Goal: Task Accomplishment & Management: Manage account settings

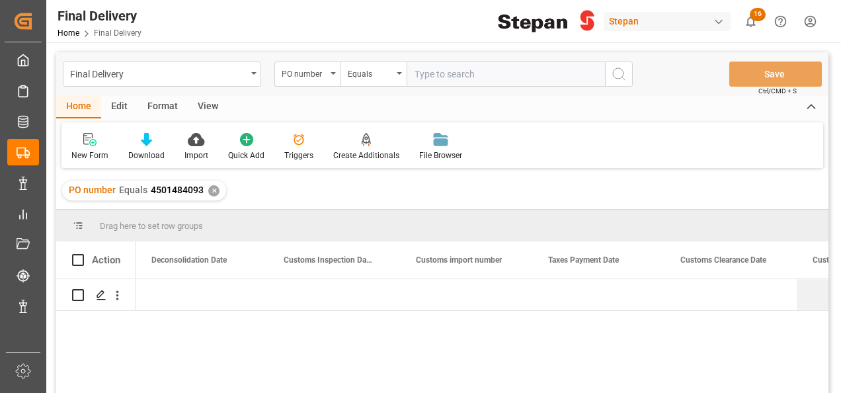
scroll to position [0, 926]
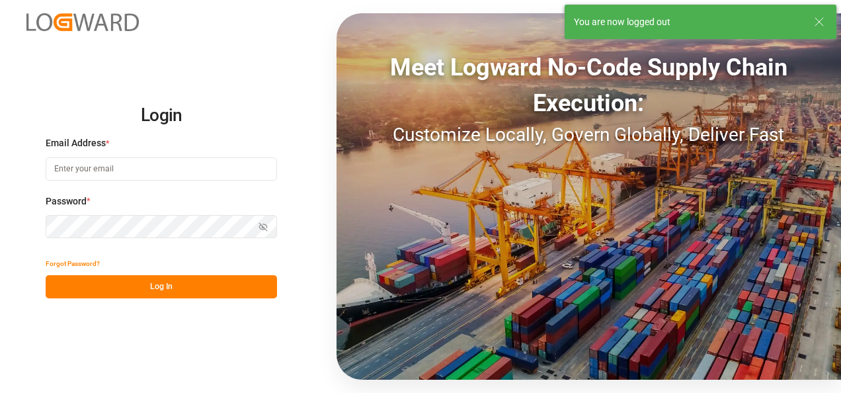
type input "[PERSON_NAME][EMAIL_ADDRESS][PERSON_NAME][DOMAIN_NAME]"
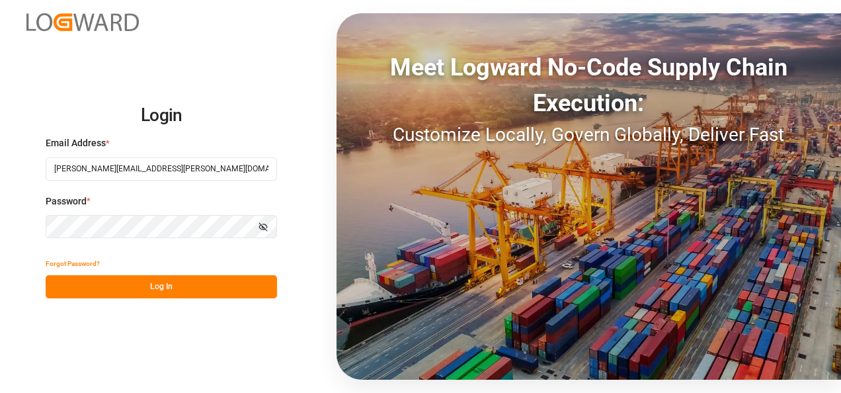
click at [157, 286] on button "Log In" at bounding box center [162, 286] width 232 height 23
click at [164, 281] on button "Log In" at bounding box center [162, 286] width 232 height 23
click at [193, 286] on button "Log In" at bounding box center [162, 286] width 232 height 23
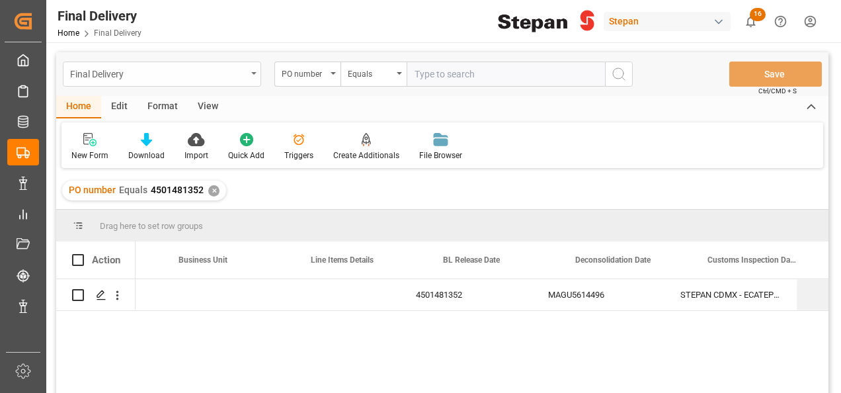
scroll to position [0, 502]
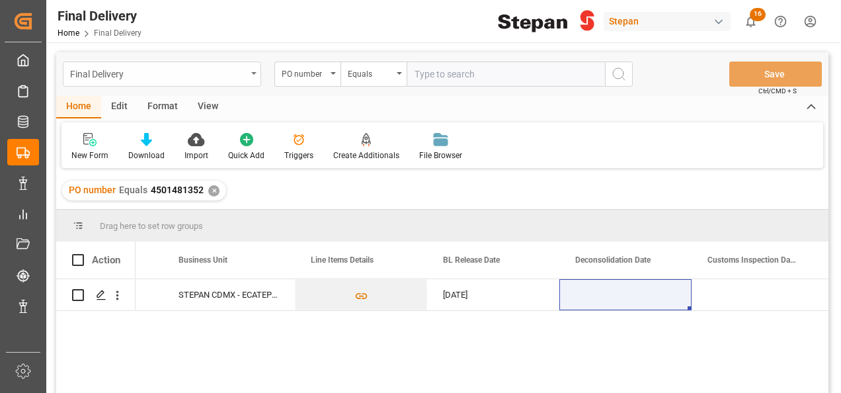
click at [248, 73] on div "Final Delivery" at bounding box center [162, 74] width 198 height 25
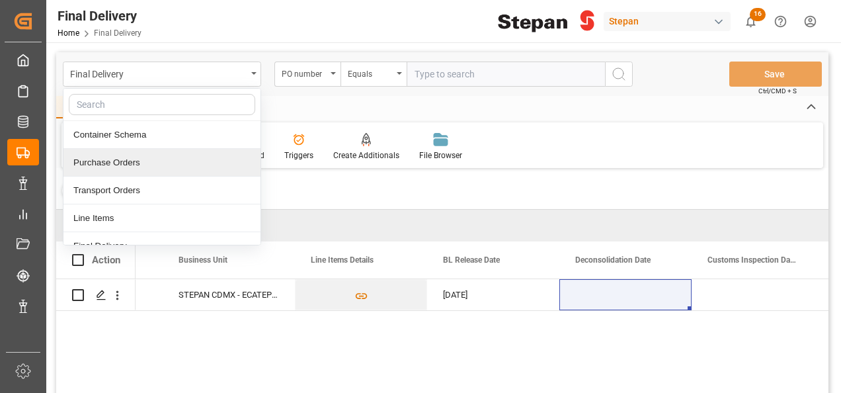
click at [107, 161] on div "Purchase Orders" at bounding box center [162, 163] width 197 height 28
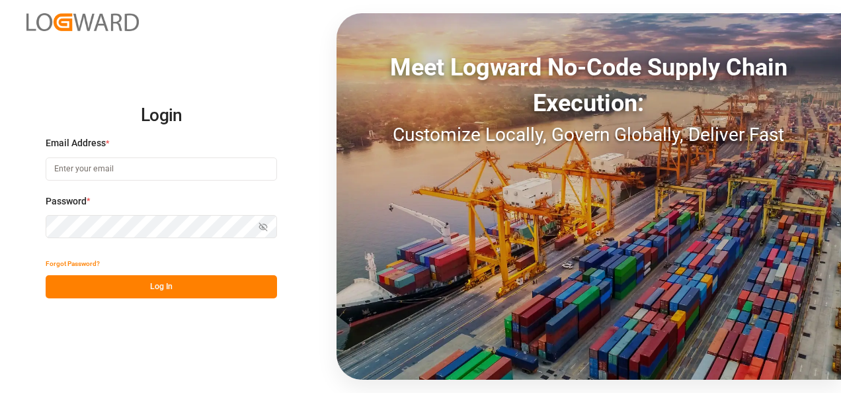
type input "[PERSON_NAME][EMAIL_ADDRESS][PERSON_NAME][DOMAIN_NAME]"
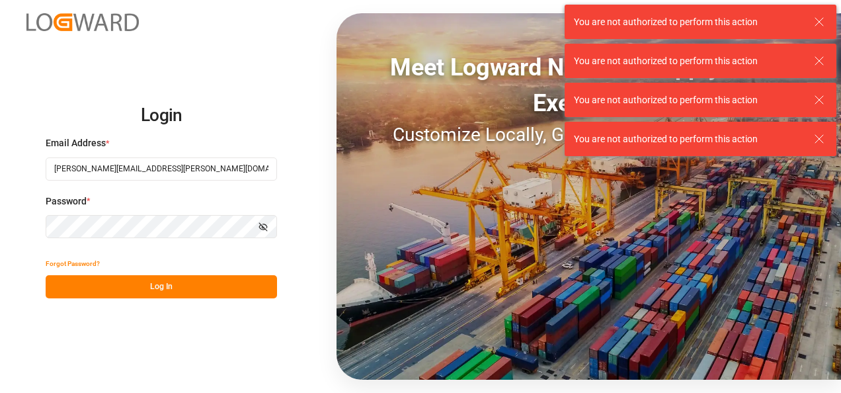
click at [117, 284] on button "Log In" at bounding box center [162, 286] width 232 height 23
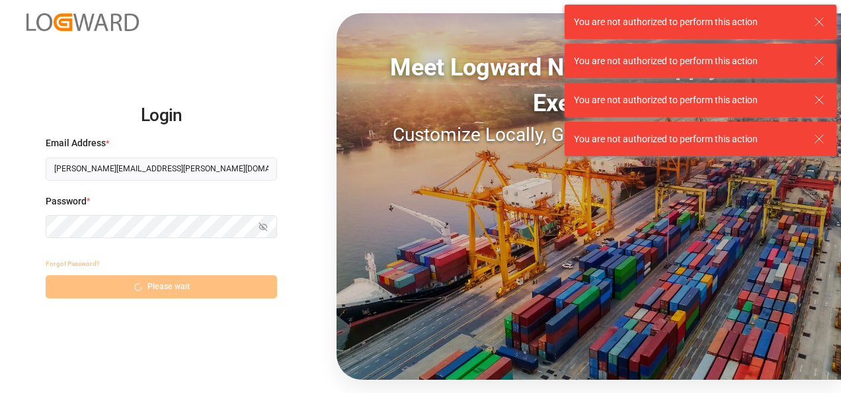
click at [157, 284] on div "Forgot Password? Please wait" at bounding box center [162, 275] width 232 height 46
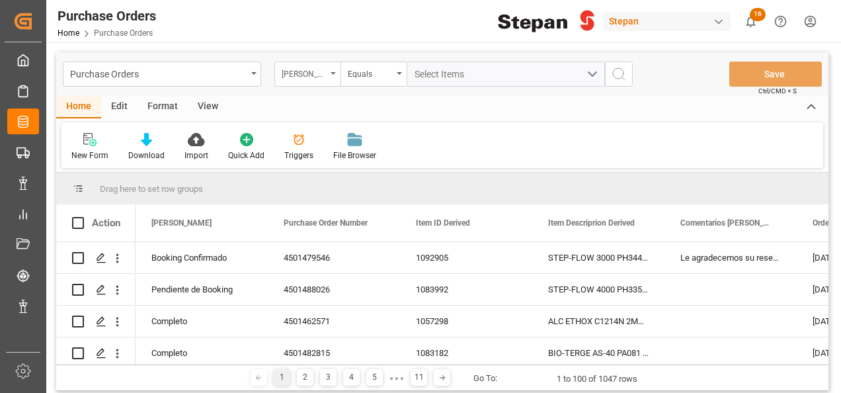
click at [333, 77] on div "[PERSON_NAME]" at bounding box center [308, 74] width 66 height 25
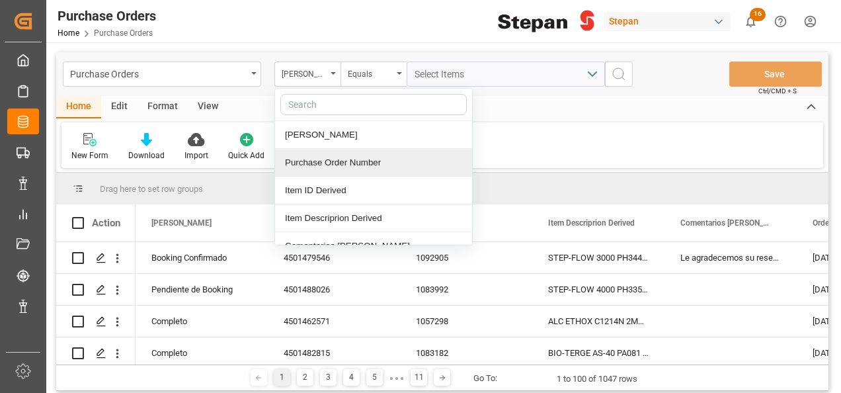
click at [331, 155] on div "Purchase Order Number" at bounding box center [373, 163] width 197 height 28
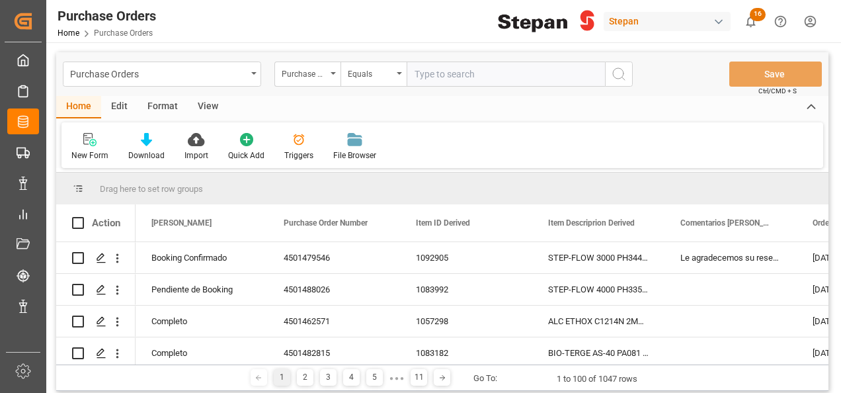
click at [431, 58] on div "Purchase Orders Purchase Order Number Equals Save Ctrl/CMD + S" at bounding box center [442, 74] width 773 height 44
click at [427, 74] on input "text" at bounding box center [506, 74] width 198 height 25
paste input "4501459240"
type input "4501459240"
click at [626, 75] on button "search button" at bounding box center [619, 74] width 28 height 25
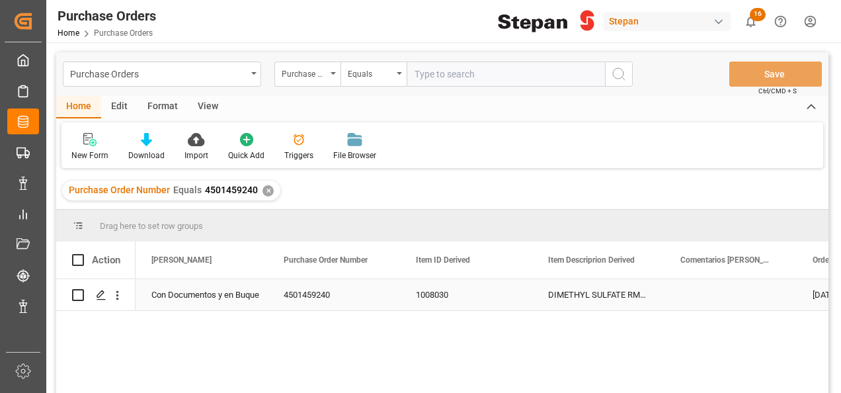
click at [197, 287] on div "Con Documentos y en Buque" at bounding box center [201, 295] width 101 height 30
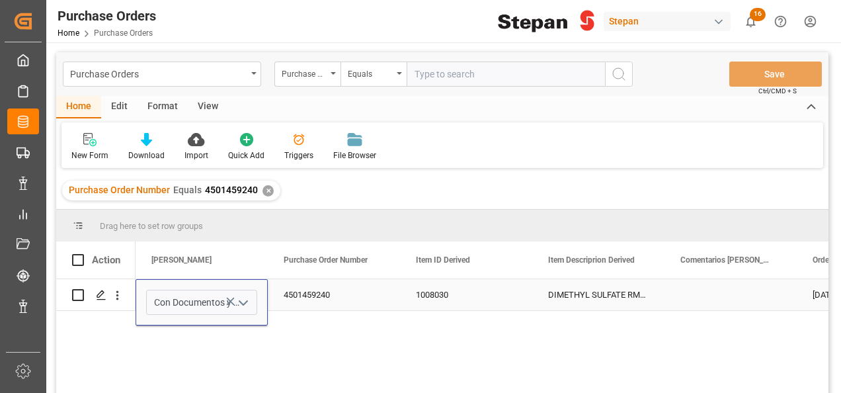
click at [240, 298] on icon "open menu" at bounding box center [244, 303] width 16 height 16
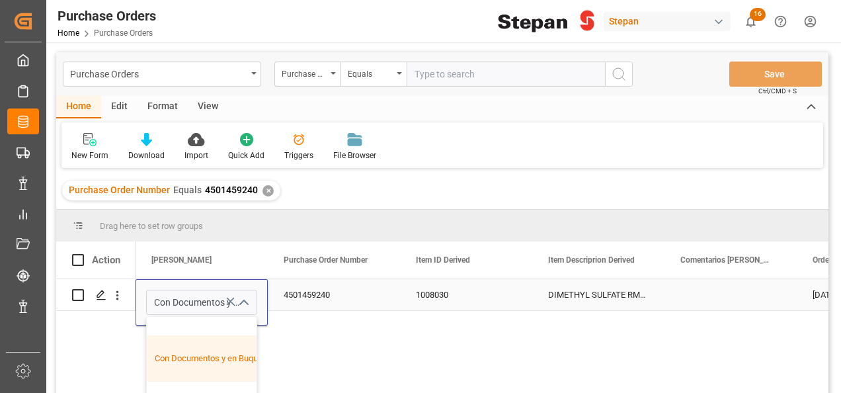
scroll to position [132, 0]
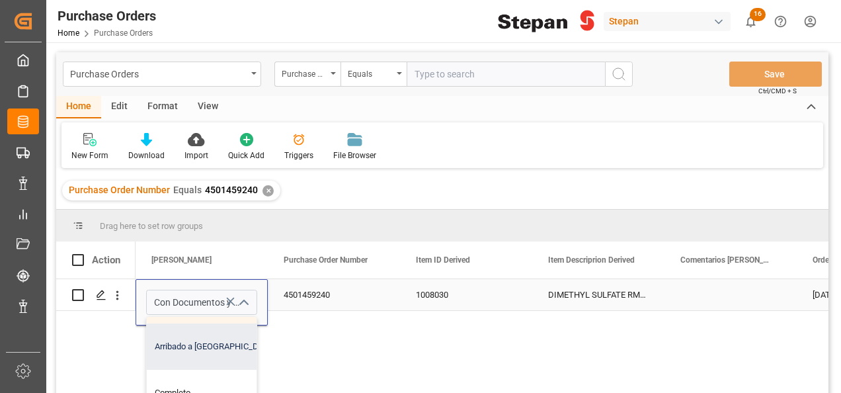
click at [198, 345] on div "Arribado a [GEOGRAPHIC_DATA]" at bounding box center [215, 346] width 136 height 46
type input "Arribado a [GEOGRAPHIC_DATA]"
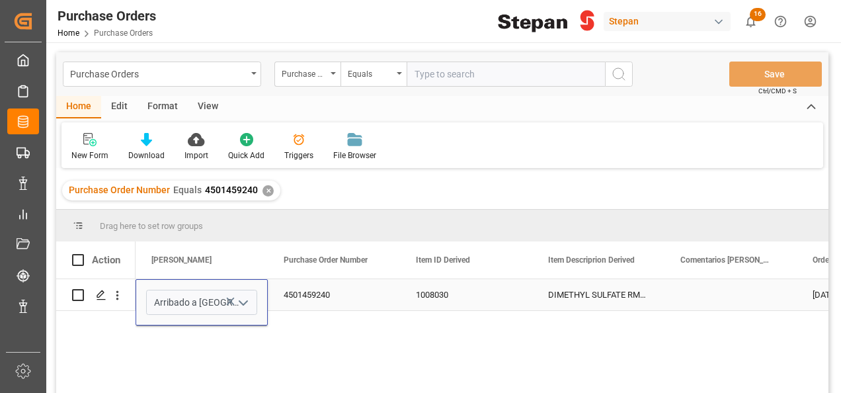
click at [352, 289] on div "4501459240" at bounding box center [334, 294] width 132 height 31
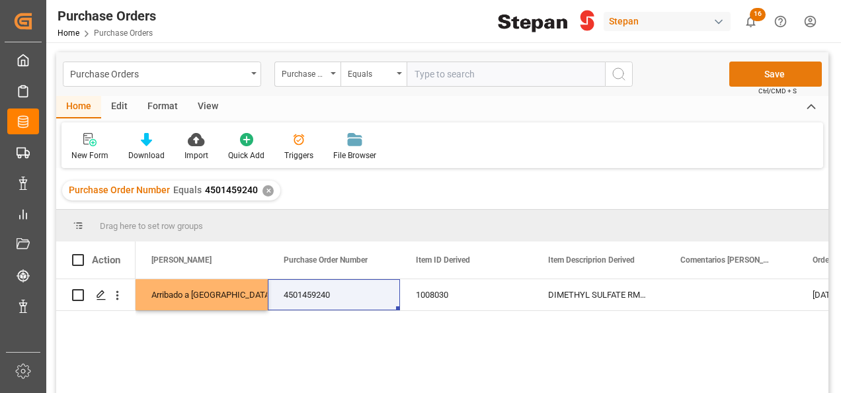
click at [752, 67] on button "Save" at bounding box center [776, 74] width 93 height 25
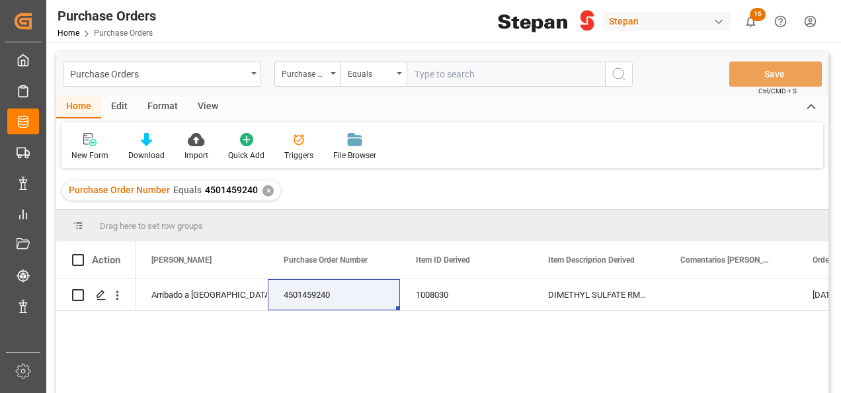
click at [265, 189] on div "✕" at bounding box center [268, 190] width 11 height 11
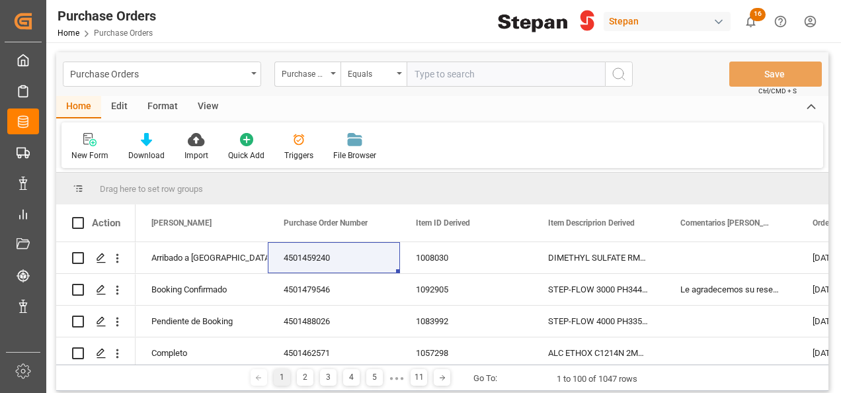
click at [421, 75] on input "text" at bounding box center [506, 74] width 198 height 25
paste input "4501481352"
type input "4501481352"
click at [617, 77] on icon "search button" at bounding box center [619, 74] width 16 height 16
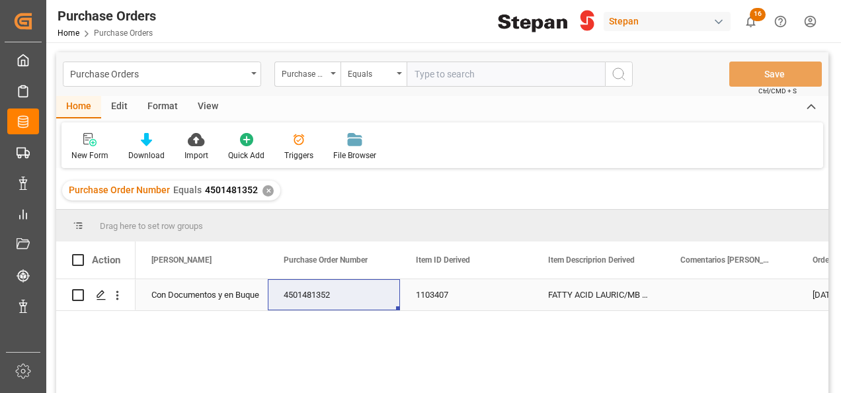
click at [210, 296] on div "Con Documentos y en Buque" at bounding box center [201, 295] width 101 height 30
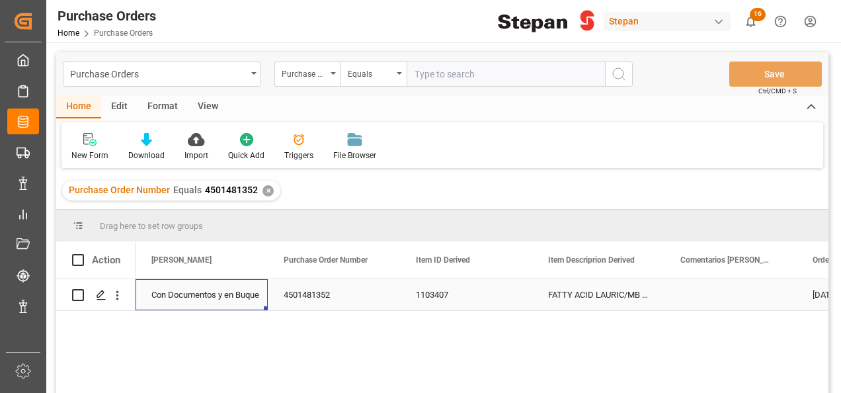
click at [210, 296] on div "Con Documentos y en Buque" at bounding box center [201, 295] width 101 height 30
click at [242, 304] on icon "open menu" at bounding box center [244, 303] width 16 height 16
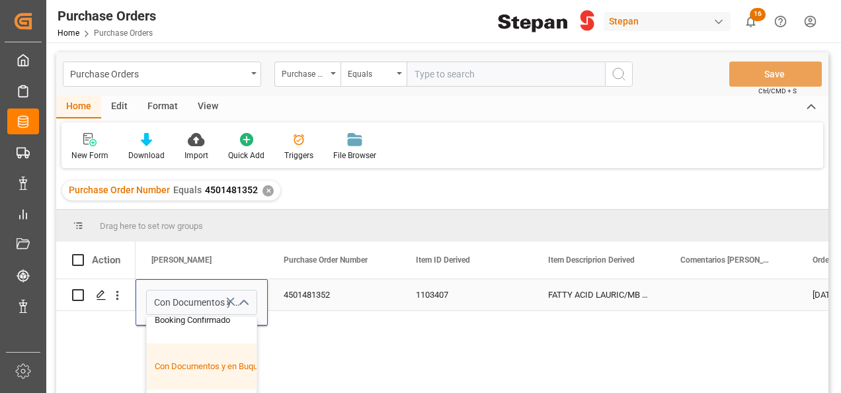
scroll to position [132, 0]
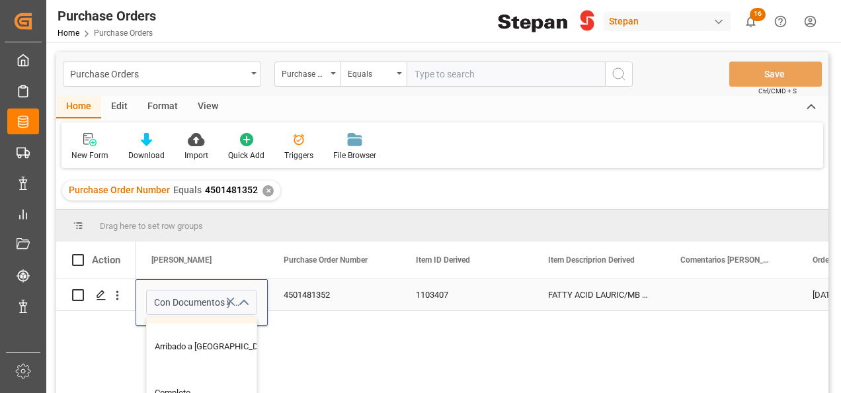
click at [192, 352] on div "Arribado a [GEOGRAPHIC_DATA]" at bounding box center [215, 346] width 136 height 46
type input "Arribado a [GEOGRAPHIC_DATA]"
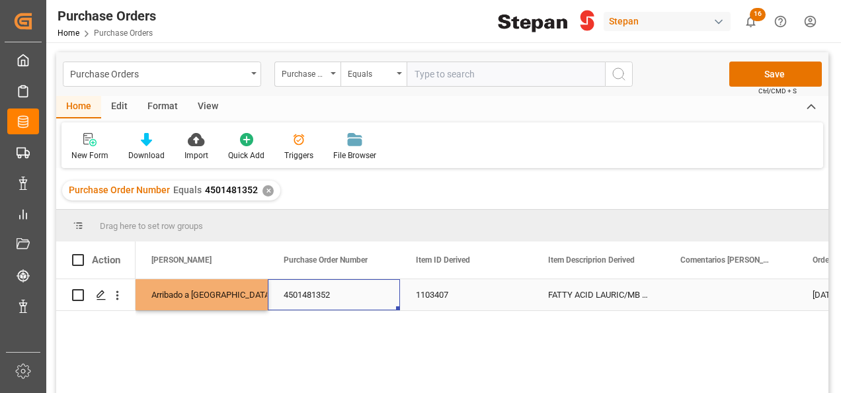
click at [379, 297] on div "4501481352" at bounding box center [334, 294] width 132 height 31
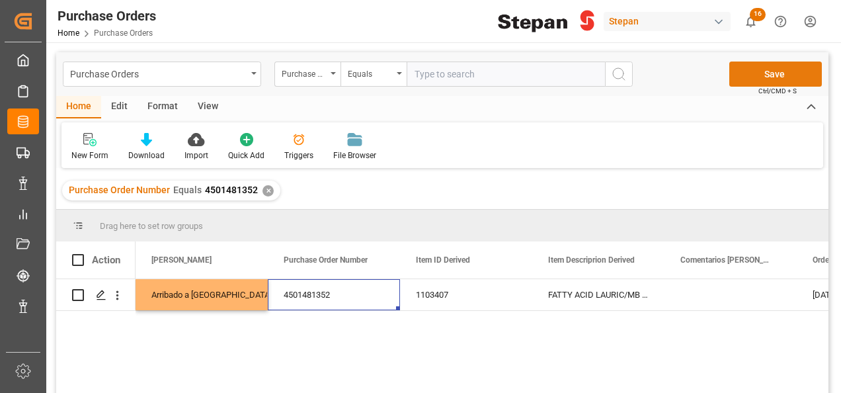
click at [786, 65] on button "Save" at bounding box center [776, 74] width 93 height 25
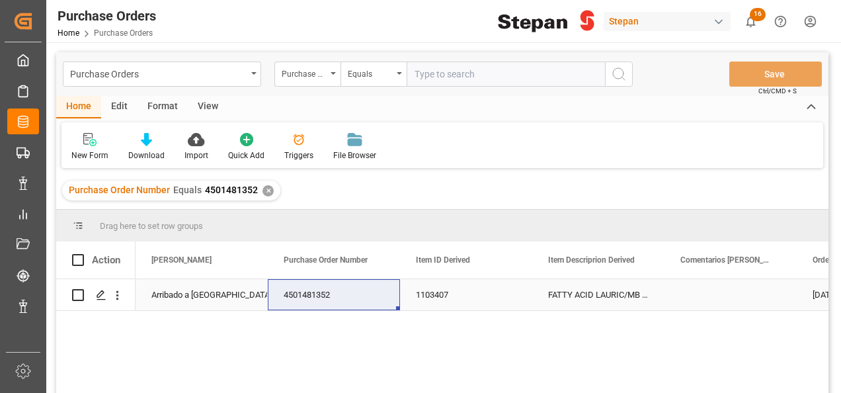
click at [187, 296] on div "Arribado a [GEOGRAPHIC_DATA]" at bounding box center [201, 295] width 101 height 30
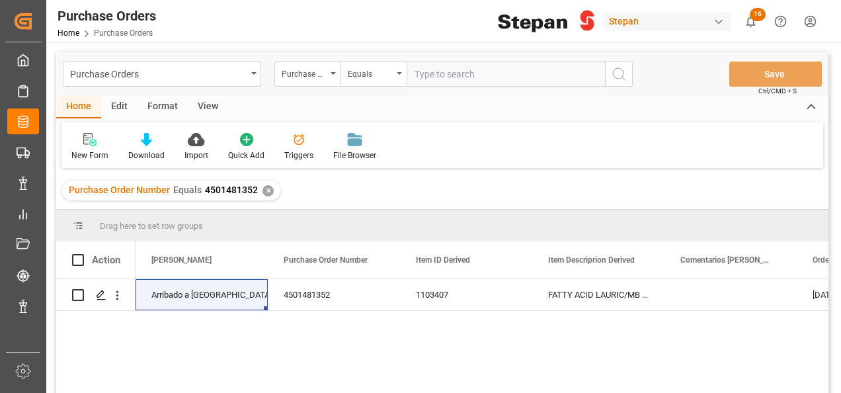
click at [263, 190] on div "✕" at bounding box center [268, 190] width 11 height 11
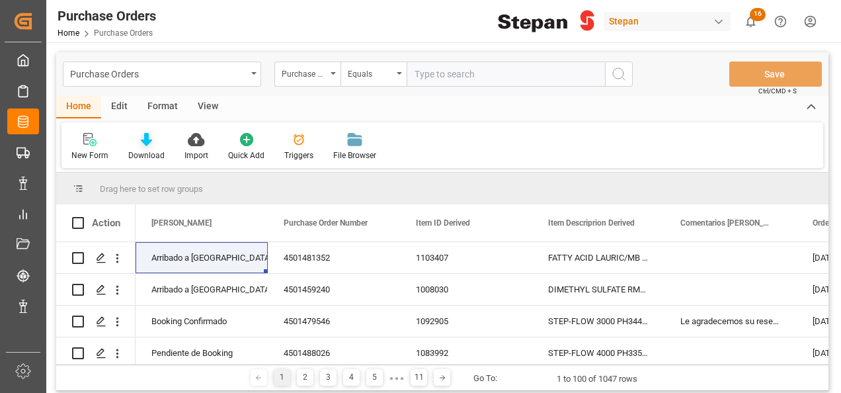
click at [142, 139] on icon at bounding box center [146, 139] width 11 height 13
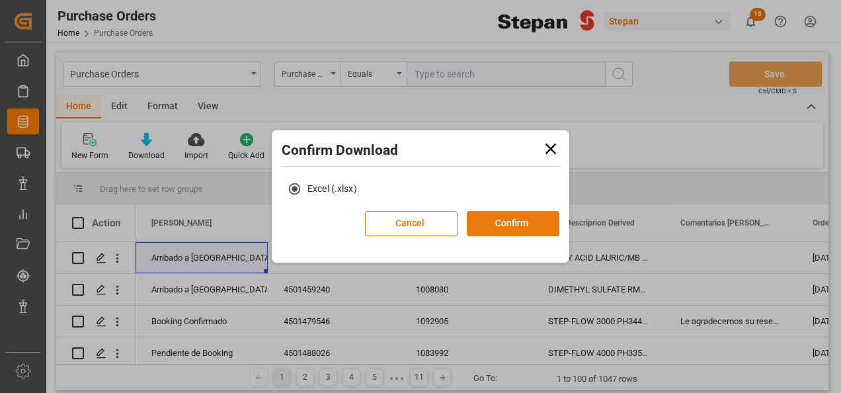
click at [531, 226] on button "Confirm" at bounding box center [513, 223] width 93 height 25
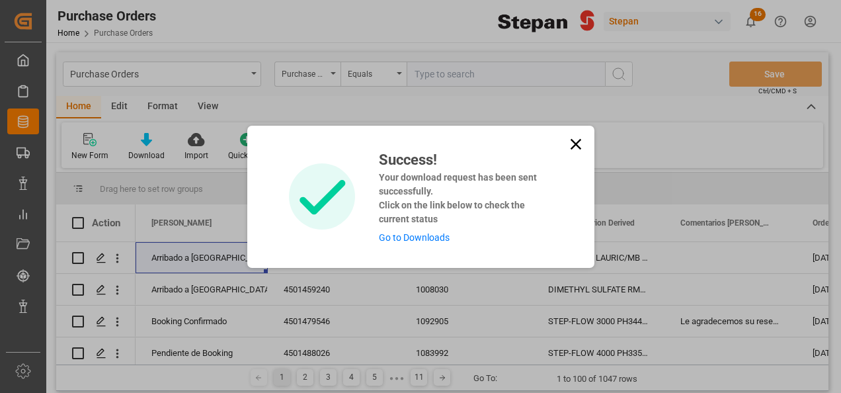
click at [422, 242] on link "Go to Downloads" at bounding box center [414, 237] width 71 height 11
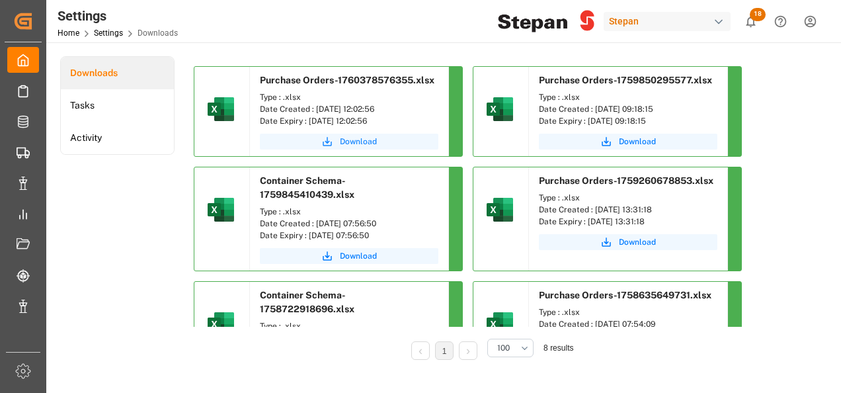
click at [348, 142] on span "Download" at bounding box center [358, 142] width 37 height 12
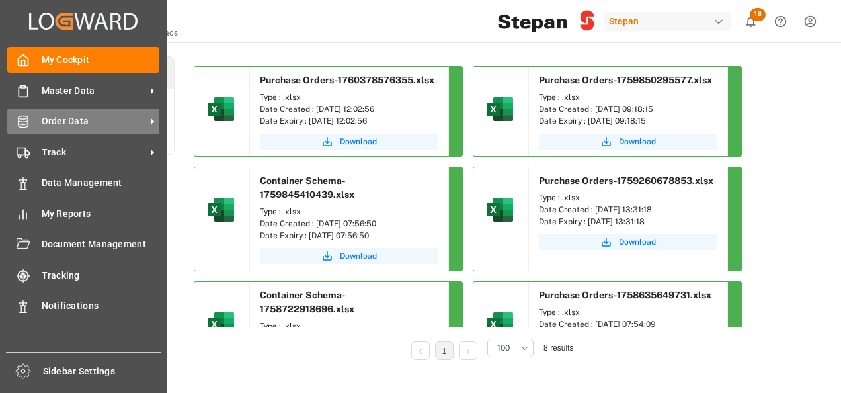
click at [85, 114] on div "Order Data Order Data" at bounding box center [83, 121] width 152 height 26
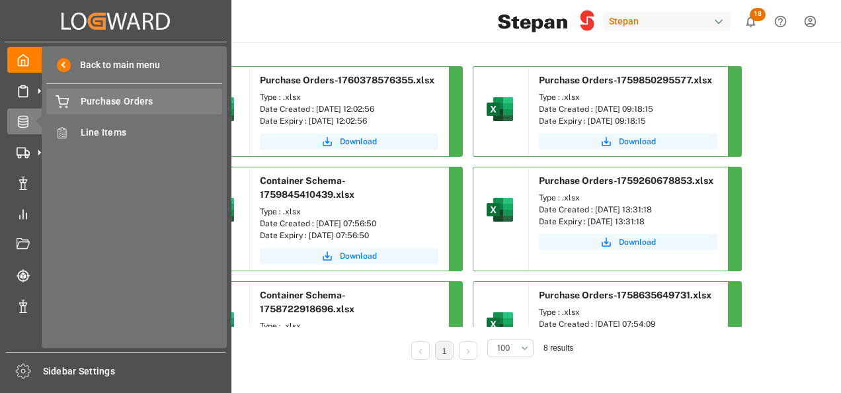
click at [122, 101] on span "Purchase Orders" at bounding box center [152, 102] width 142 height 14
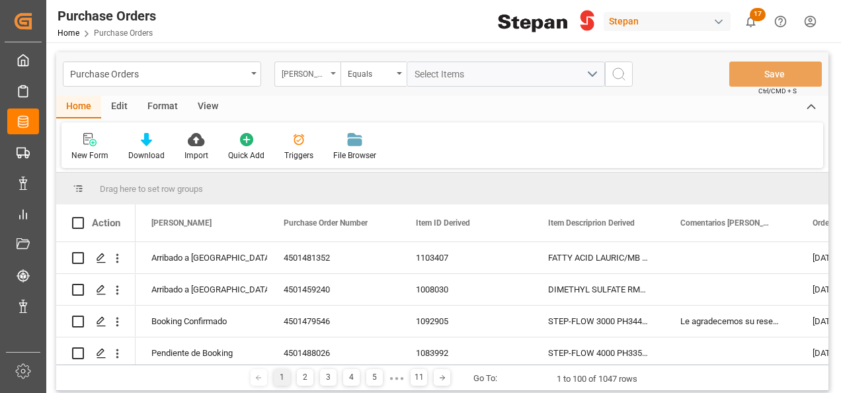
click at [338, 71] on div "Hito Stepan" at bounding box center [308, 74] width 66 height 25
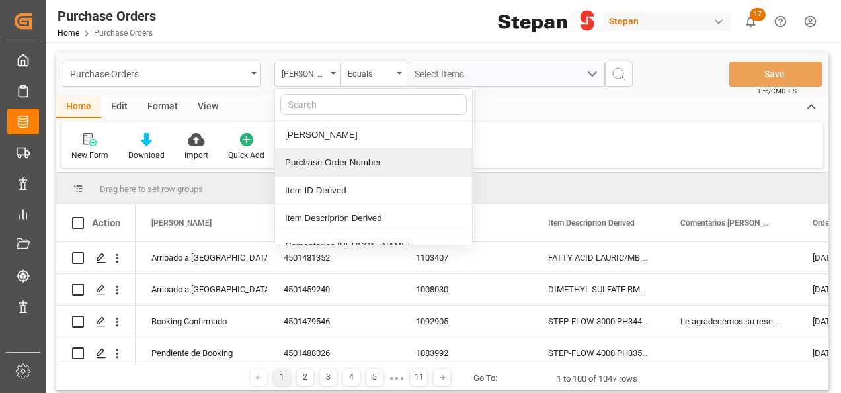
click at [306, 161] on div "Purchase Order Number" at bounding box center [373, 163] width 197 height 28
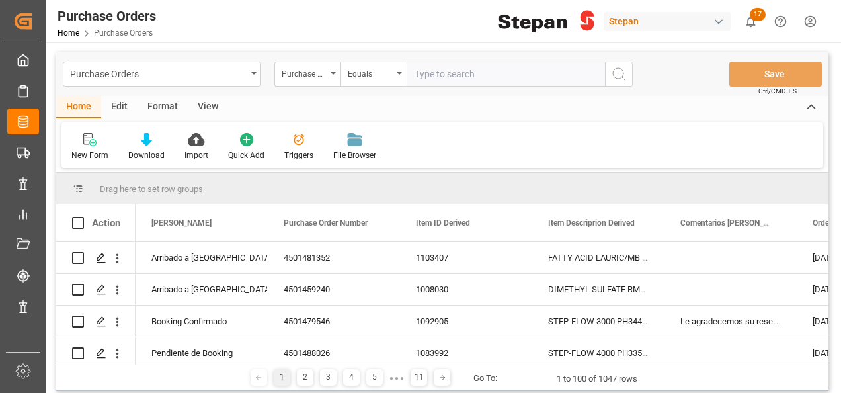
click at [419, 73] on input "text" at bounding box center [506, 74] width 198 height 25
type input "4501463301"
click at [625, 67] on icon "search button" at bounding box center [619, 74] width 16 height 16
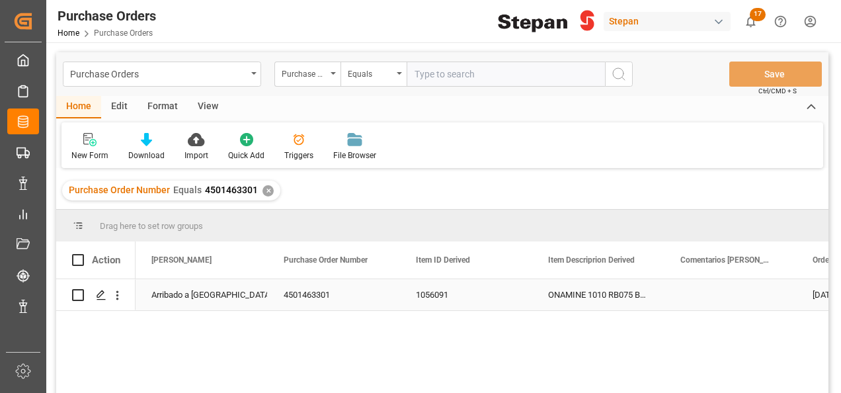
click at [204, 297] on div "Arribado a [GEOGRAPHIC_DATA]" at bounding box center [201, 295] width 101 height 30
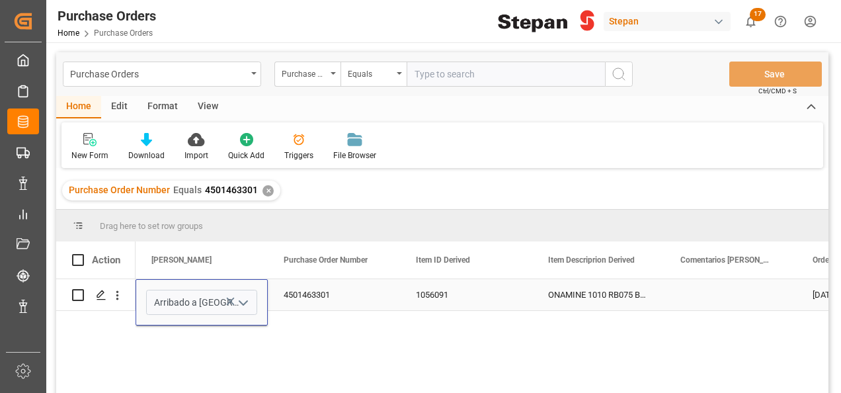
click at [241, 302] on polyline "open menu" at bounding box center [243, 303] width 8 height 4
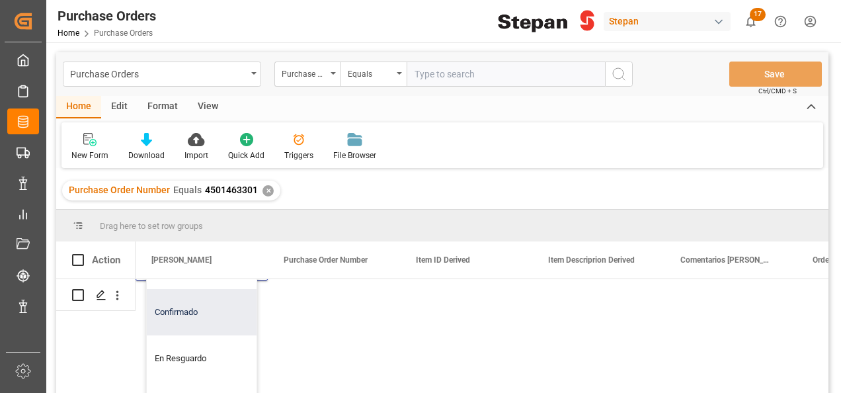
scroll to position [66, 0]
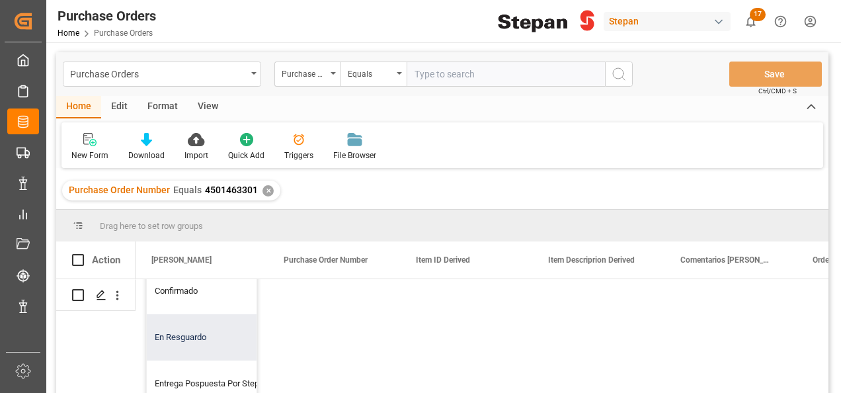
click at [177, 331] on div "En Resguardo" at bounding box center [215, 337] width 136 height 46
type input "En Resguardo"
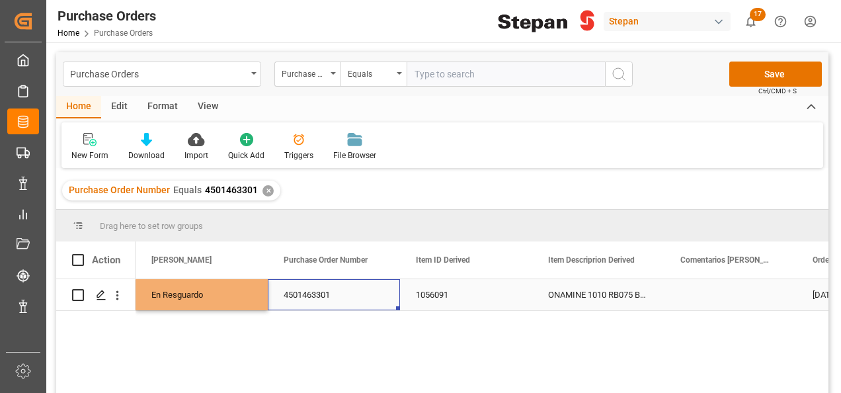
drag, startPoint x: 369, startPoint y: 296, endPoint x: 385, endPoint y: 290, distance: 17.0
click at [369, 297] on div "4501463301" at bounding box center [334, 294] width 132 height 31
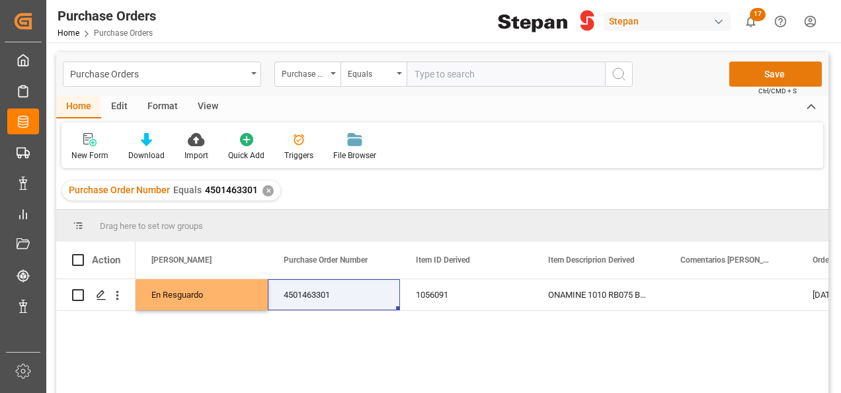
click at [762, 72] on button "Save" at bounding box center [776, 74] width 93 height 25
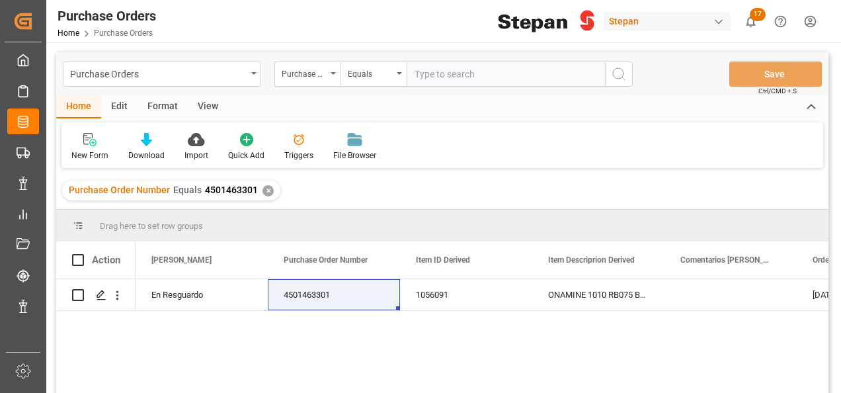
click at [265, 190] on div "✕" at bounding box center [268, 190] width 11 height 11
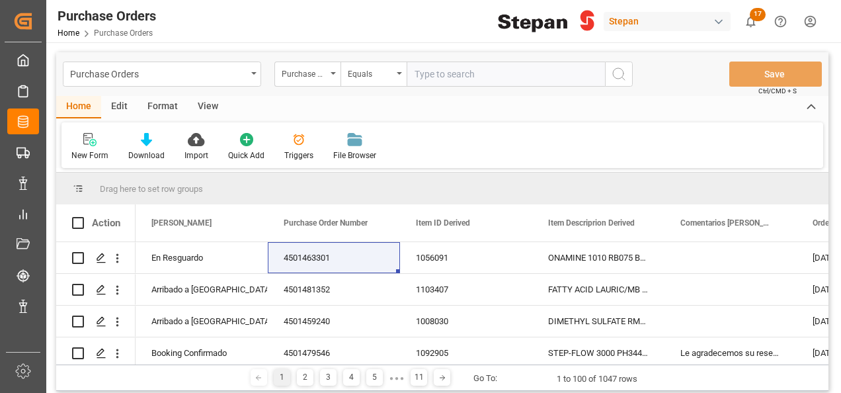
click at [446, 73] on input "text" at bounding box center [506, 74] width 198 height 25
paste input "4501474714"
type input "4501474714"
click at [614, 69] on icon "search button" at bounding box center [619, 74] width 16 height 16
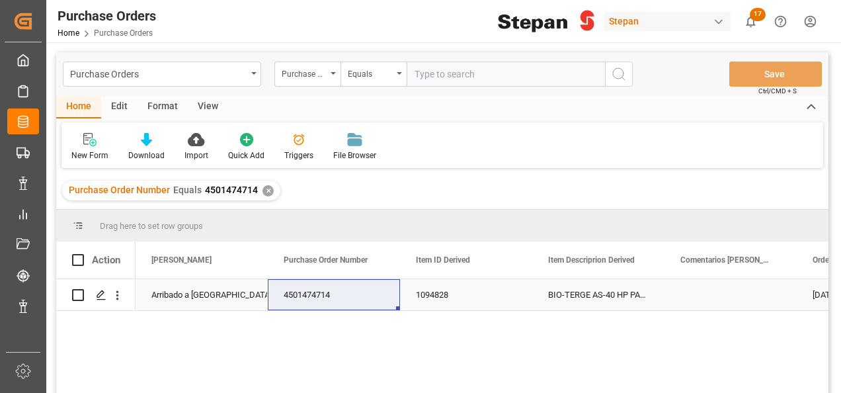
click at [181, 292] on div "Arribado a [GEOGRAPHIC_DATA]" at bounding box center [201, 295] width 101 height 30
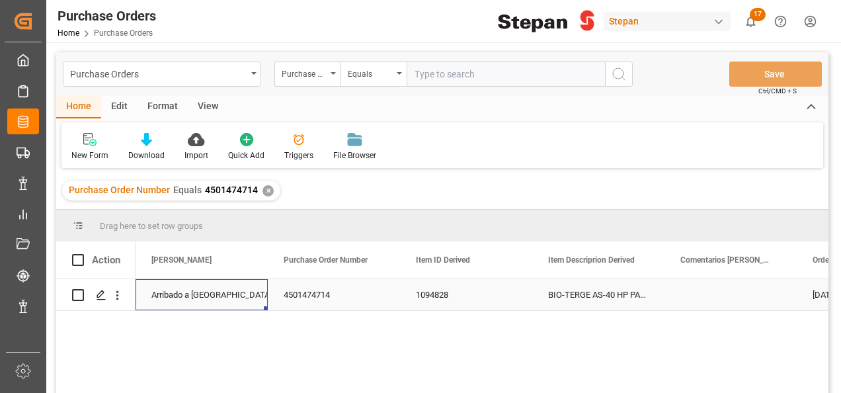
click at [181, 292] on div "Arribado a [GEOGRAPHIC_DATA]" at bounding box center [201, 295] width 101 height 30
click at [239, 302] on icon "open menu" at bounding box center [244, 303] width 16 height 16
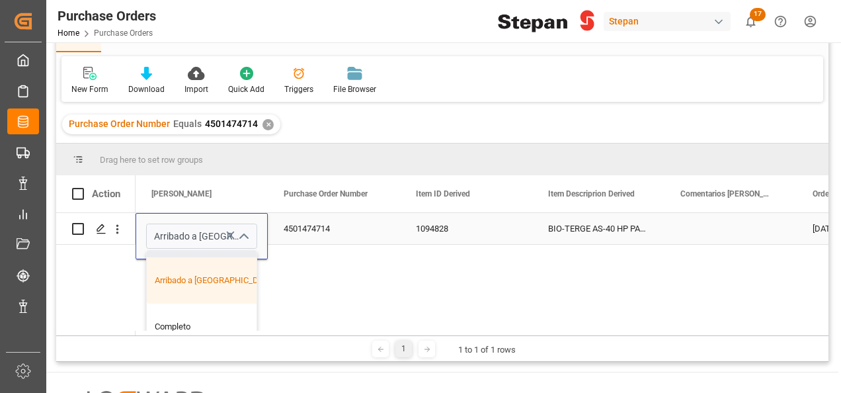
scroll to position [198, 0]
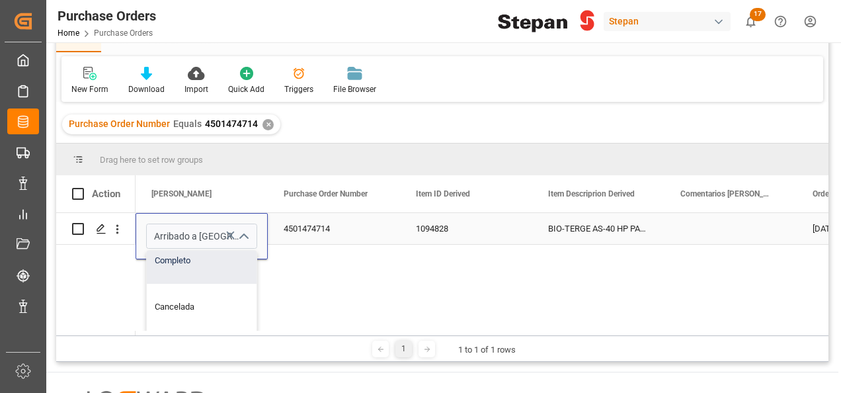
click at [187, 267] on div "Completo" at bounding box center [215, 260] width 136 height 46
type input "Completo"
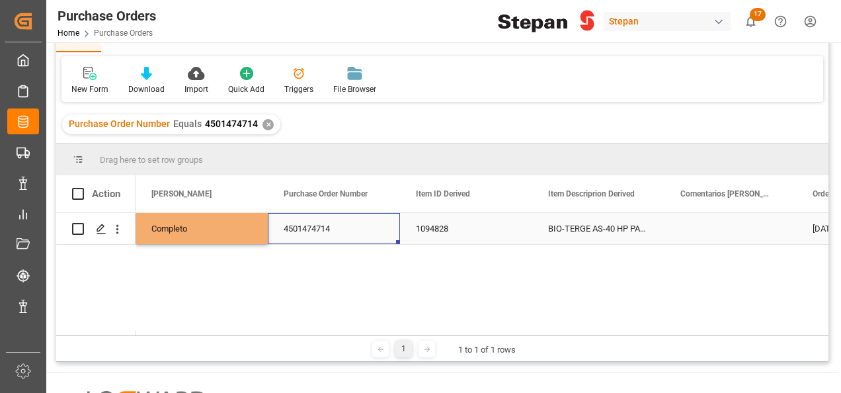
click at [353, 233] on div "4501474714" at bounding box center [334, 228] width 132 height 31
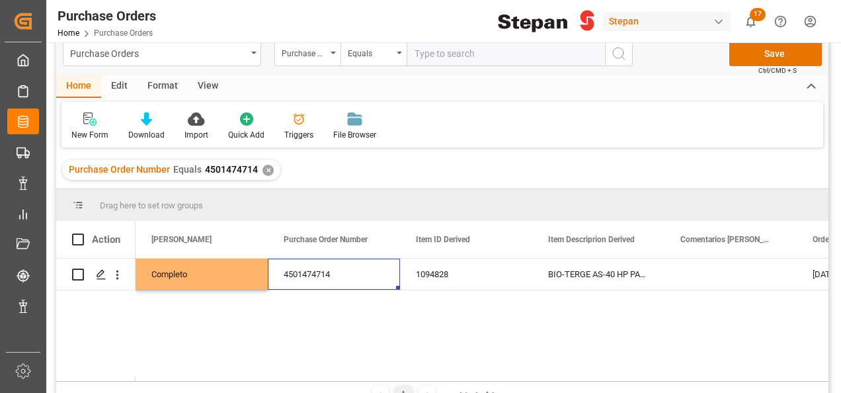
scroll to position [0, 0]
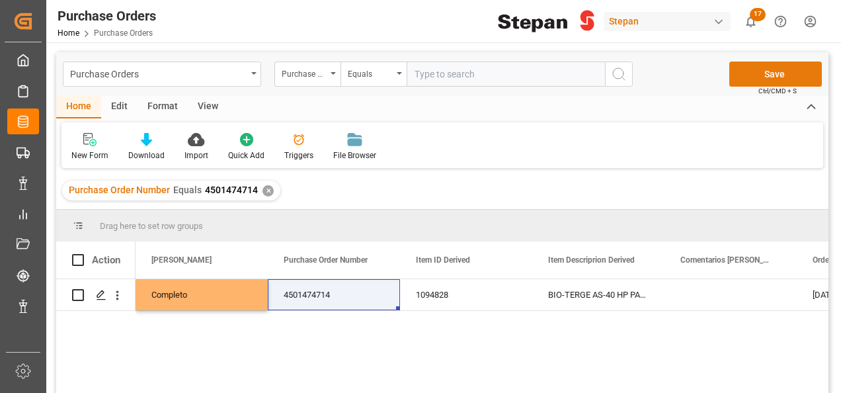
click at [763, 78] on button "Save" at bounding box center [776, 74] width 93 height 25
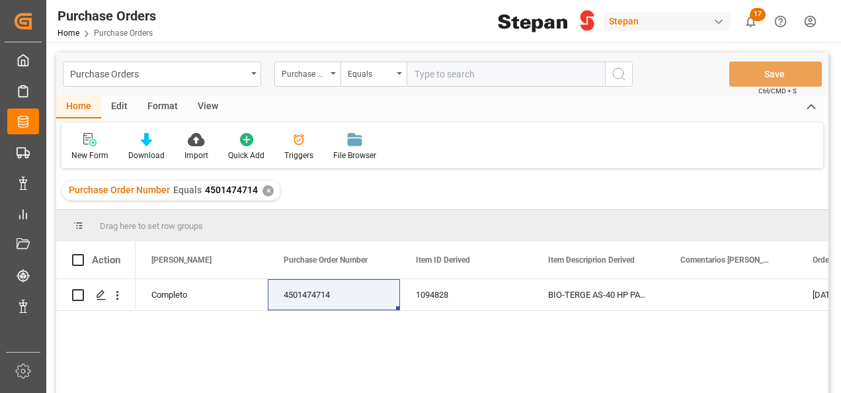
click at [267, 192] on div "✕" at bounding box center [268, 190] width 11 height 11
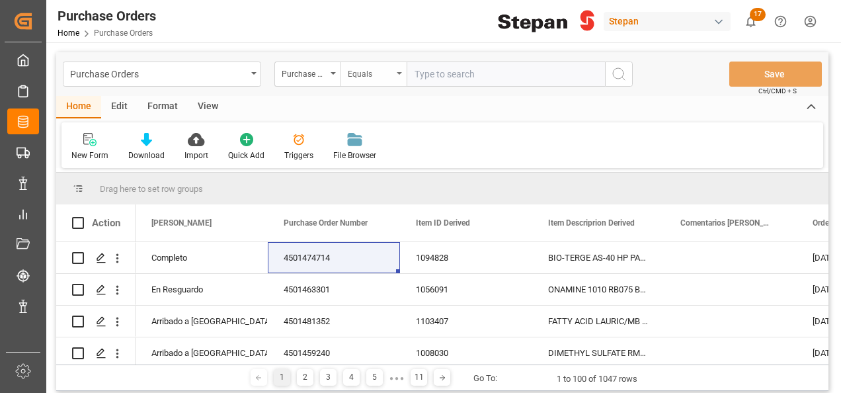
click at [398, 81] on div "Equals" at bounding box center [374, 74] width 66 height 25
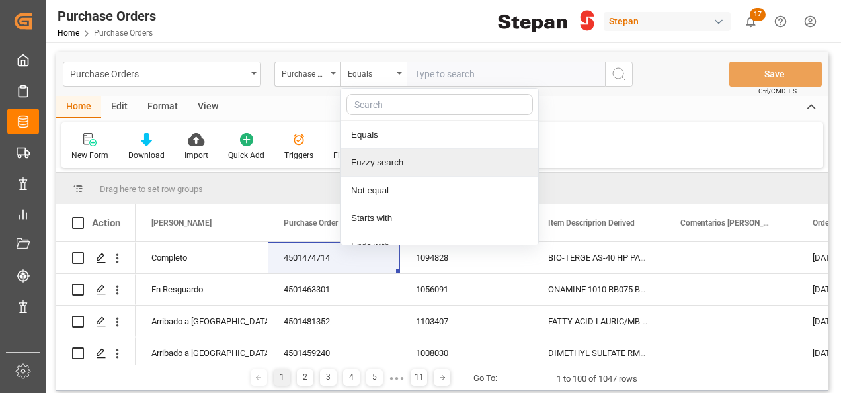
drag, startPoint x: 372, startPoint y: 161, endPoint x: 370, endPoint y: 172, distance: 11.4
click at [370, 172] on div "Equals Fuzzy search Not equal Starts with Ends with Case insensitive equals Not…" at bounding box center [440, 166] width 198 height 157
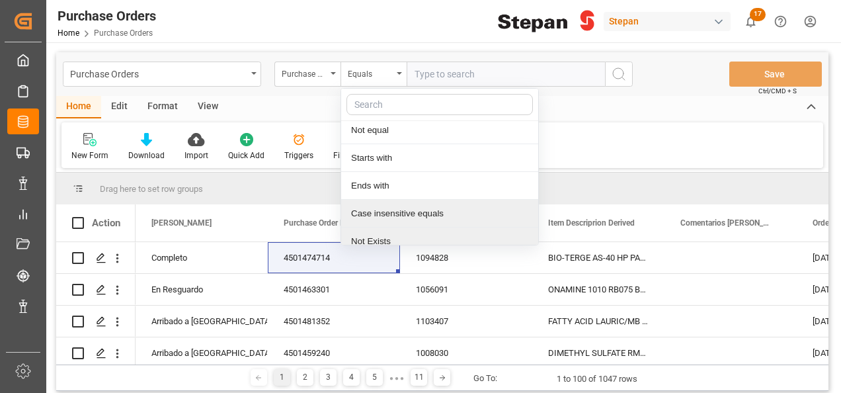
scroll to position [97, 0]
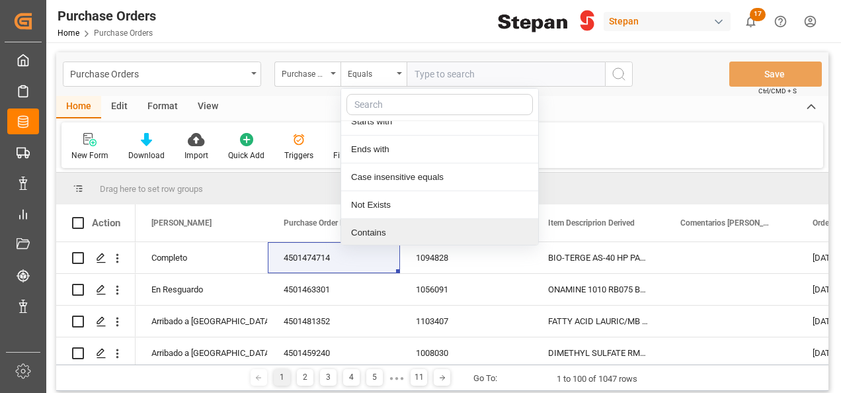
click at [372, 232] on div "Contains" at bounding box center [439, 233] width 197 height 28
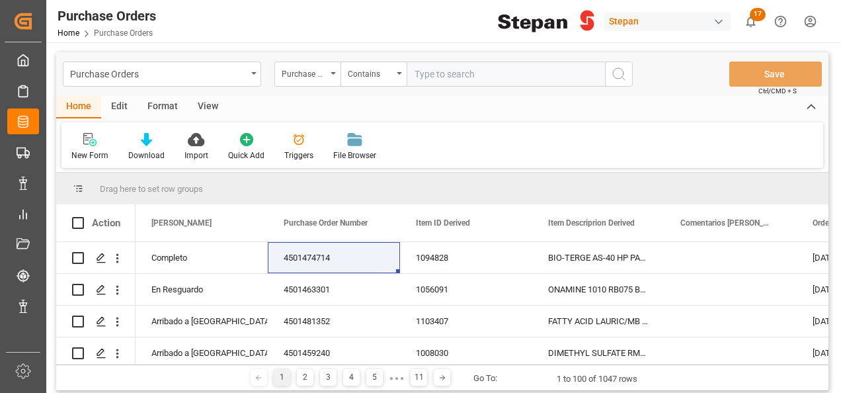
paste input "4501449807 4501449806"
click at [470, 74] on input "4501449807 4501449806" at bounding box center [506, 74] width 198 height 25
type input "4501449807,4501449806"
click at [619, 74] on icon "search button" at bounding box center [619, 74] width 16 height 16
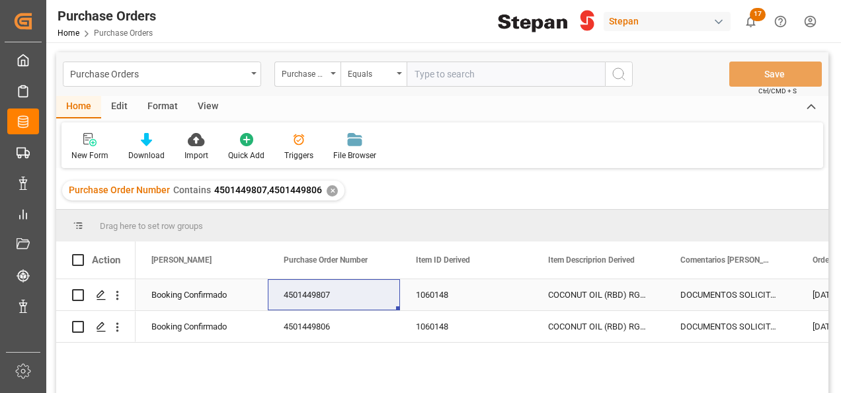
click at [445, 294] on div "1060148" at bounding box center [466, 294] width 132 height 31
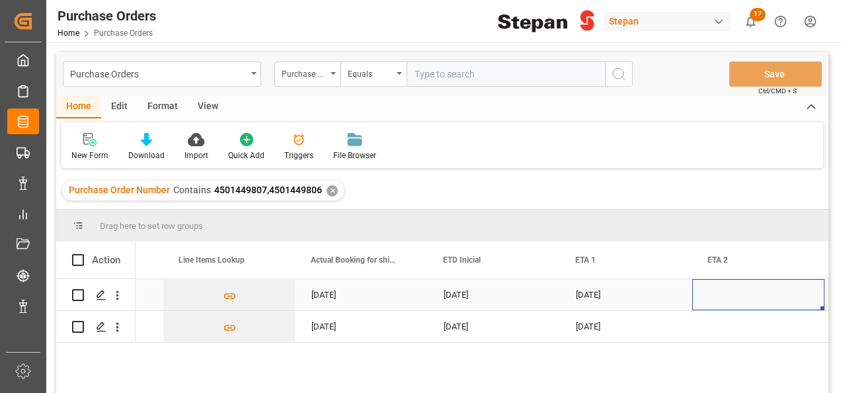
scroll to position [0, 1561]
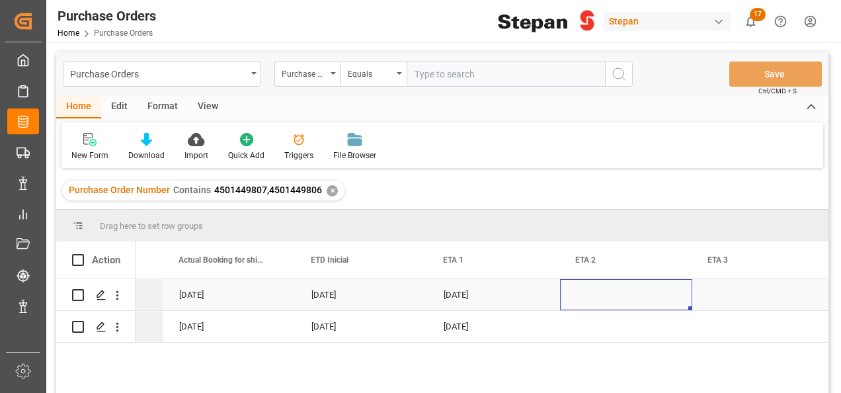
click at [607, 288] on div "Press SPACE to select this row." at bounding box center [626, 294] width 132 height 31
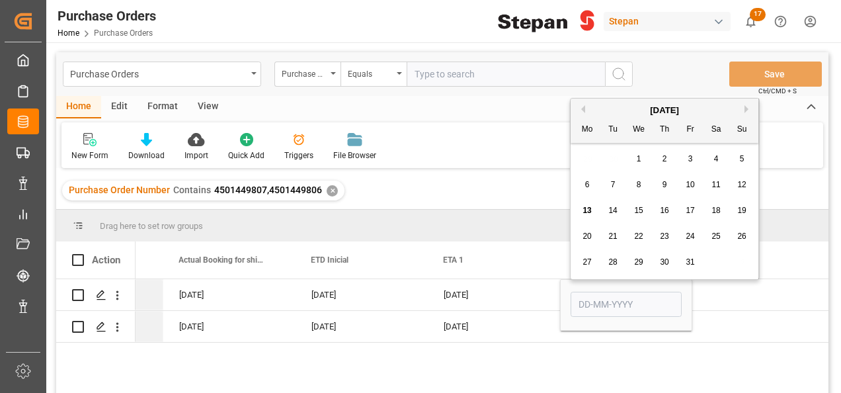
click at [659, 256] on div "30" at bounding box center [665, 263] width 17 height 16
type input "[DATE]"
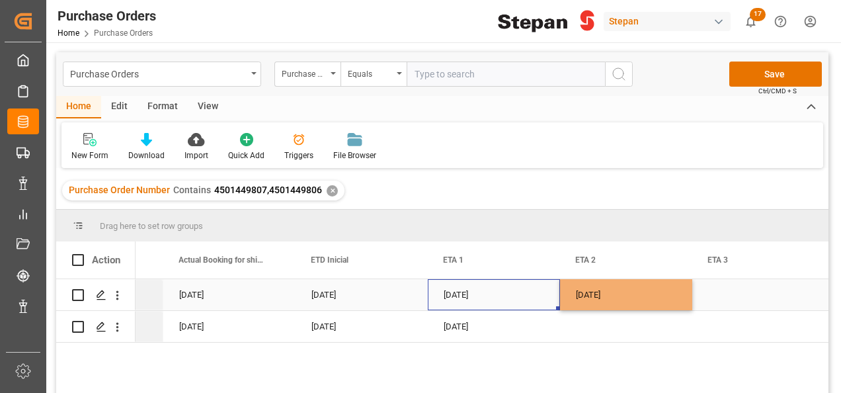
drag, startPoint x: 536, startPoint y: 290, endPoint x: 622, endPoint y: 290, distance: 86.0
click at [538, 290] on div "[DATE]" at bounding box center [494, 294] width 132 height 31
drag, startPoint x: 632, startPoint y: 290, endPoint x: 657, endPoint y: 296, distance: 25.4
click at [633, 290] on div "[DATE]" at bounding box center [626, 294] width 132 height 31
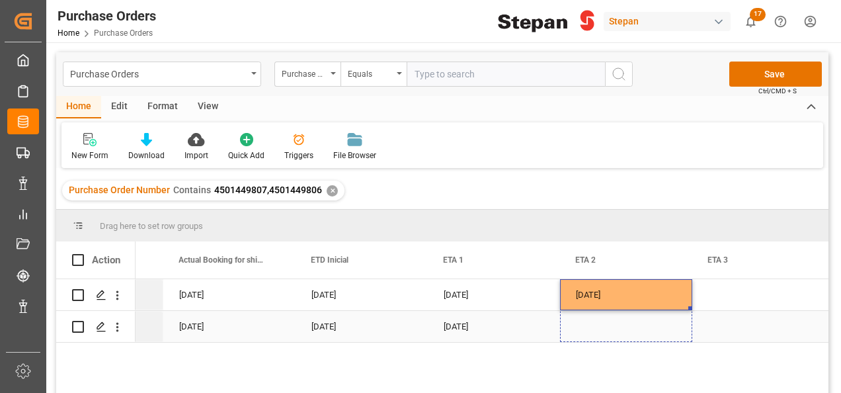
drag, startPoint x: 690, startPoint y: 310, endPoint x: 691, endPoint y: 331, distance: 21.8
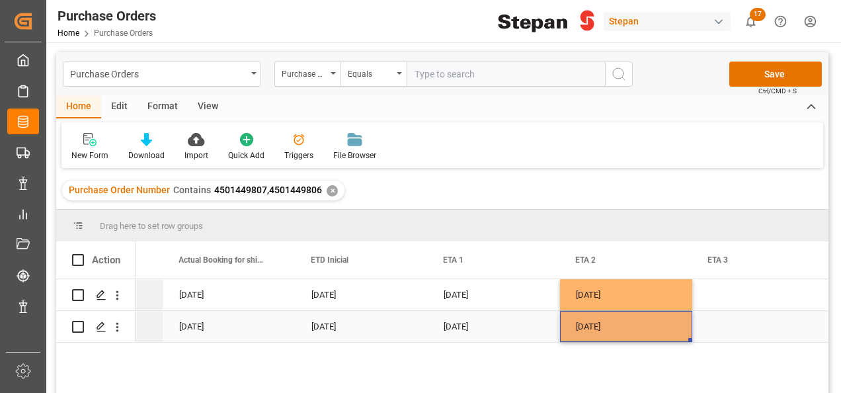
drag, startPoint x: 656, startPoint y: 328, endPoint x: 580, endPoint y: 392, distance: 99.6
click at [656, 328] on div "[DATE]" at bounding box center [626, 326] width 132 height 31
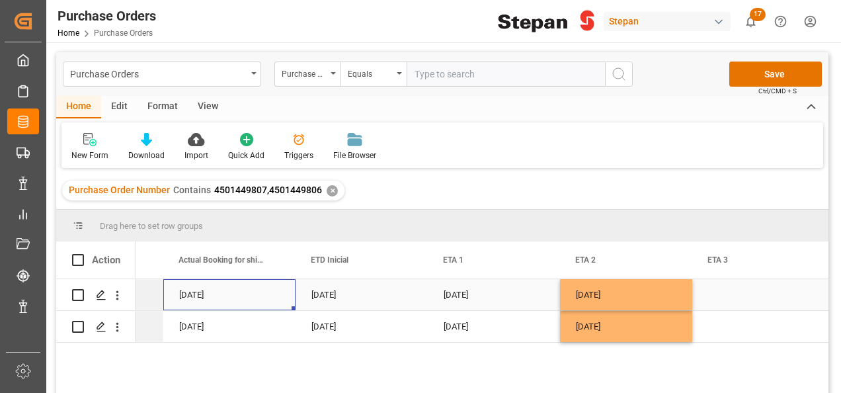
click at [247, 284] on div "05-08-2025" at bounding box center [229, 294] width 132 height 31
click at [347, 297] on div "05-08-2025" at bounding box center [362, 294] width 132 height 31
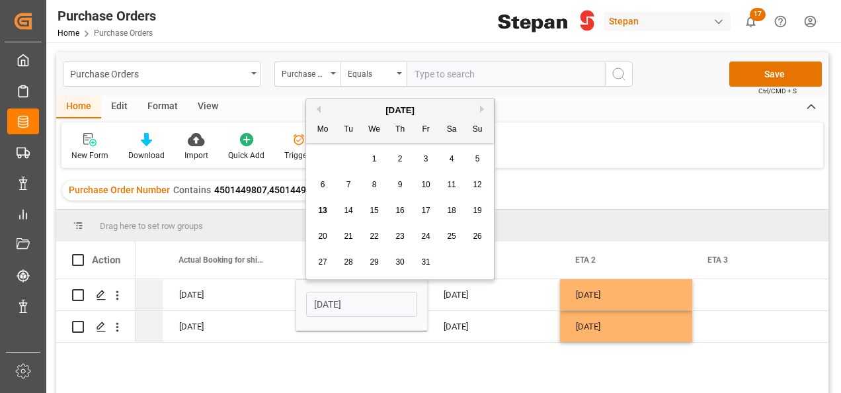
click at [319, 107] on button "Previous Month" at bounding box center [317, 109] width 8 height 8
click at [348, 233] on span "23" at bounding box center [348, 236] width 9 height 9
type input "23-09-2025"
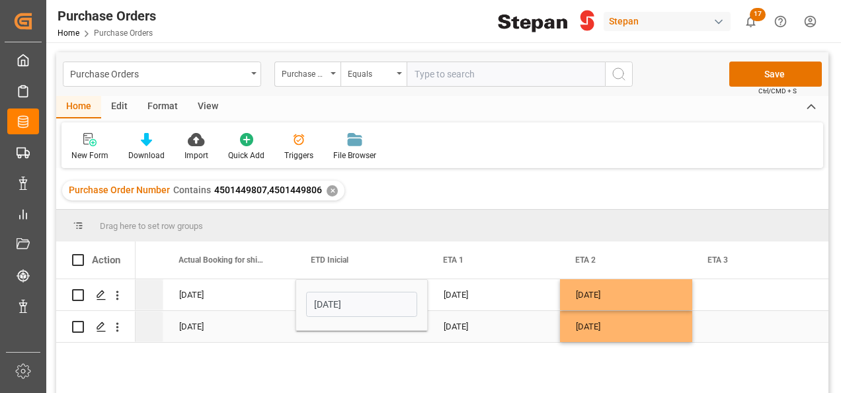
drag, startPoint x: 239, startPoint y: 324, endPoint x: 265, endPoint y: 325, distance: 25.2
click at [239, 325] on div "28-07-2025" at bounding box center [229, 326] width 132 height 31
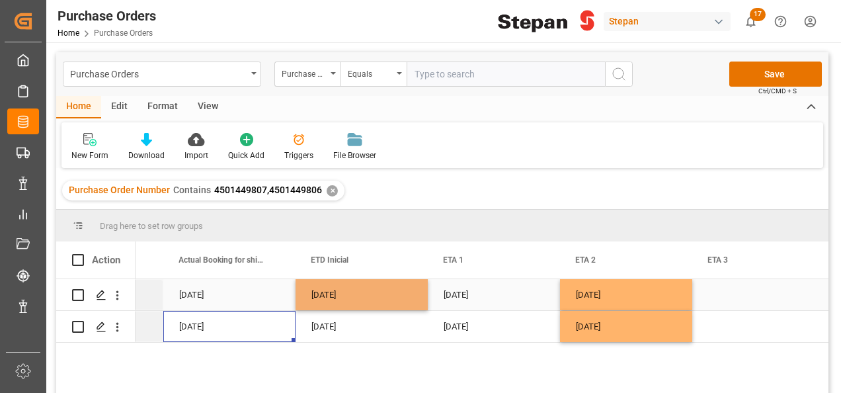
click at [389, 306] on div "23-09-2025" at bounding box center [362, 294] width 132 height 31
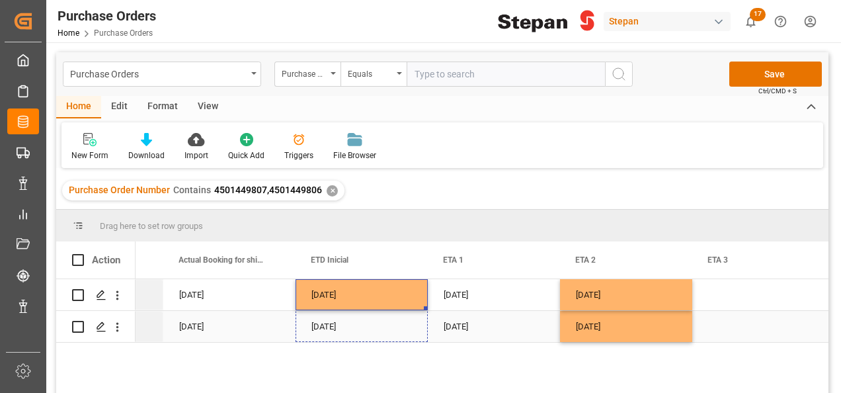
drag, startPoint x: 424, startPoint y: 308, endPoint x: 419, endPoint y: 329, distance: 21.8
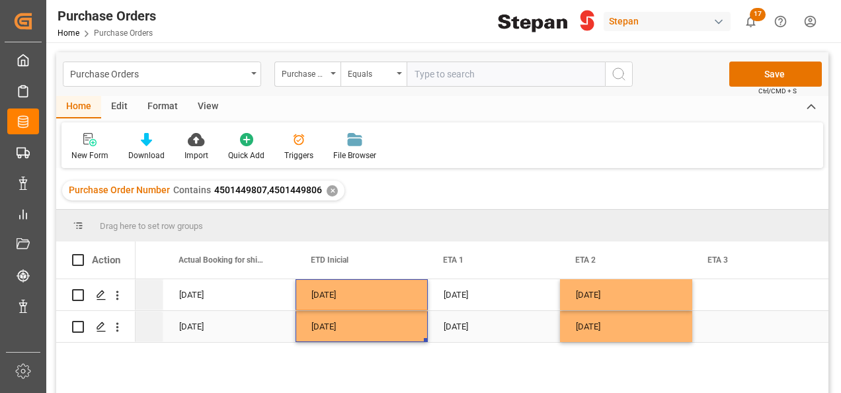
click at [779, 323] on div "Press SPACE to select this row." at bounding box center [759, 326] width 132 height 31
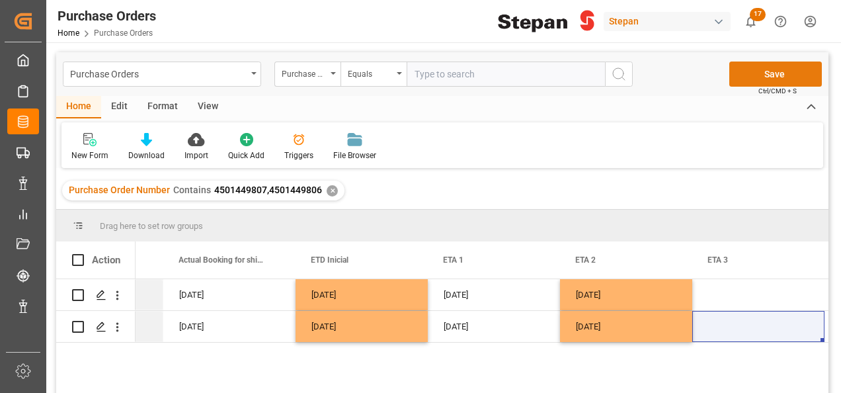
click at [763, 77] on button "Save" at bounding box center [776, 74] width 93 height 25
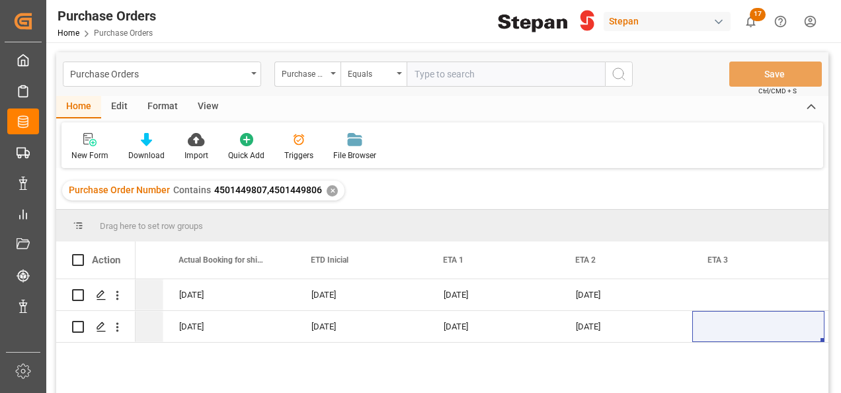
click at [329, 189] on div "✕" at bounding box center [332, 190] width 11 height 11
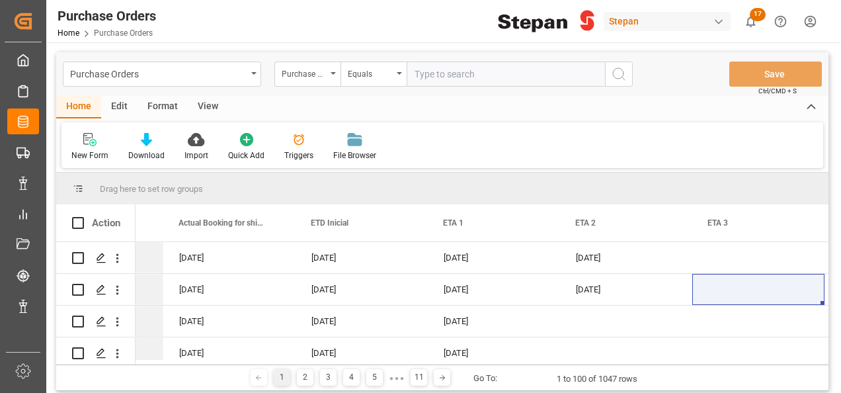
scroll to position [0, 1561]
click at [421, 65] on input "text" at bounding box center [506, 74] width 198 height 25
click at [400, 72] on icon "open menu" at bounding box center [399, 73] width 5 height 3
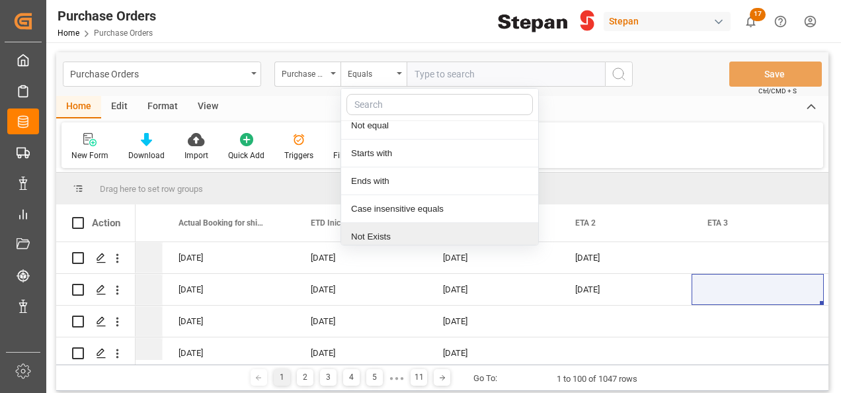
scroll to position [97, 0]
drag, startPoint x: 377, startPoint y: 224, endPoint x: 390, endPoint y: 189, distance: 37.2
click at [377, 224] on div "Contains" at bounding box center [439, 233] width 197 height 28
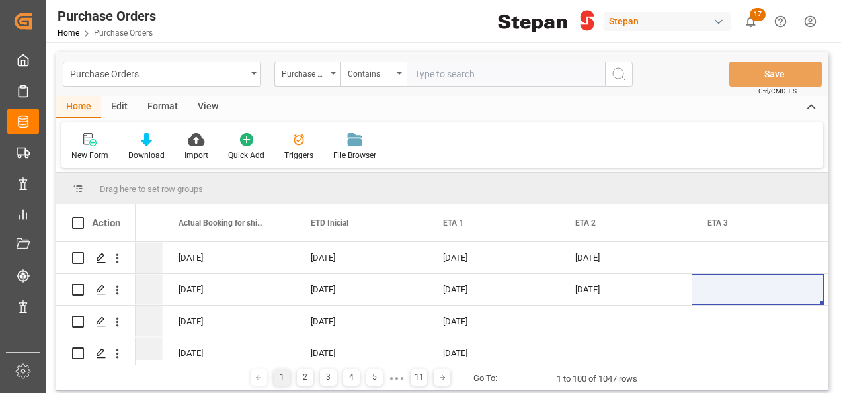
paste input "4501480452 4501480451"
click at [468, 71] on input "4501480452 4501480451" at bounding box center [506, 74] width 198 height 25
type input "4501480452,4501480451"
click at [617, 68] on circle "search button" at bounding box center [618, 73] width 11 height 11
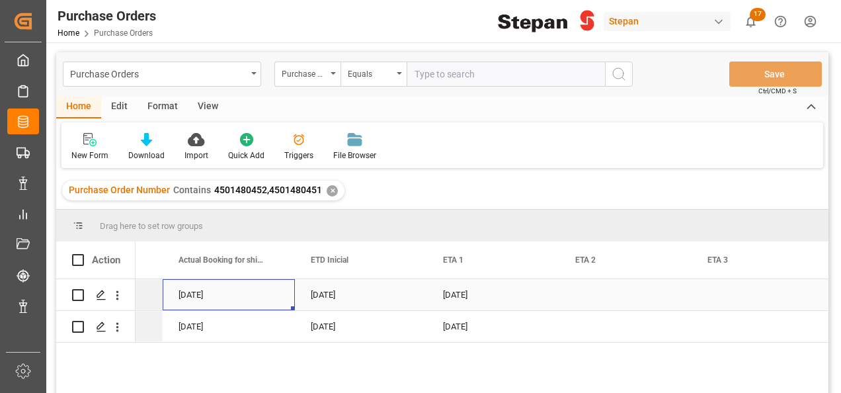
click at [237, 295] on div "[DATE]" at bounding box center [229, 294] width 132 height 31
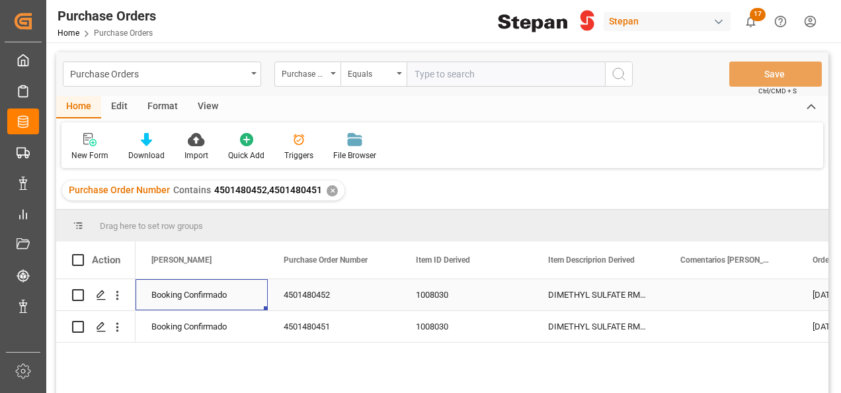
click at [229, 295] on div "Booking Confirmado" at bounding box center [201, 295] width 101 height 30
click at [250, 304] on icon "open menu" at bounding box center [244, 303] width 16 height 16
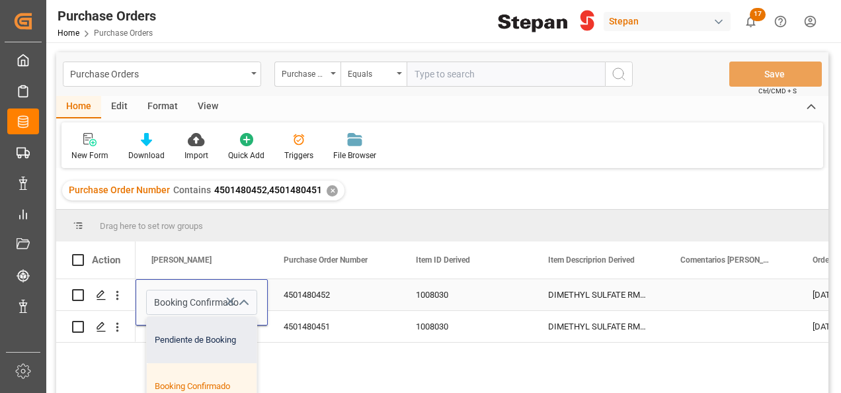
scroll to position [66, 0]
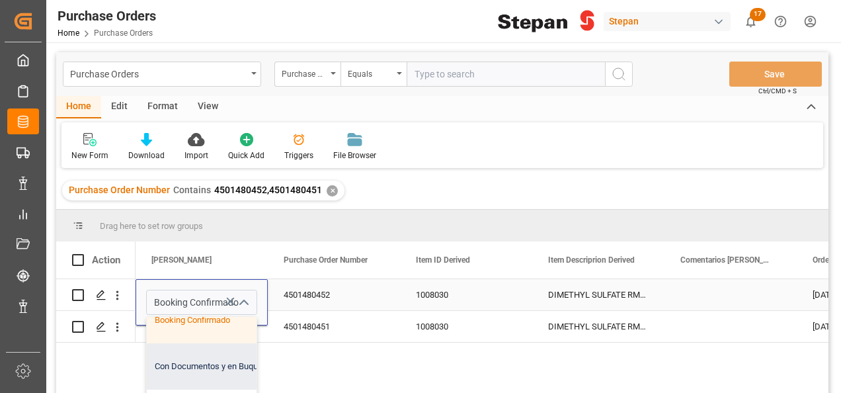
click at [201, 361] on div "Con Documentos y en Buque" at bounding box center [215, 366] width 136 height 46
type input "Con Documentos y en Buque"
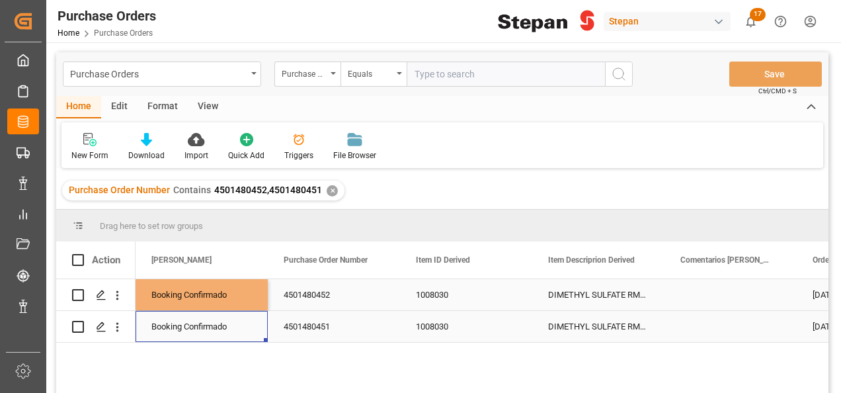
click at [202, 339] on div "Booking Confirmado" at bounding box center [201, 327] width 101 height 30
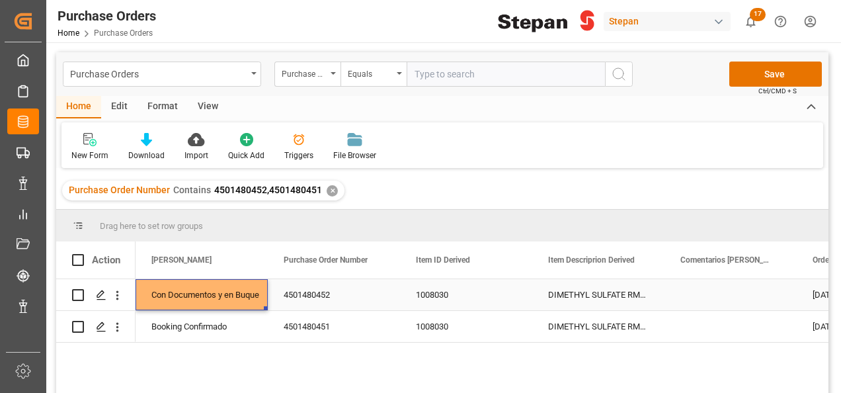
click at [214, 294] on div "Con Documentos y en Buque" at bounding box center [201, 295] width 101 height 30
drag, startPoint x: 265, startPoint y: 308, endPoint x: 257, endPoint y: 330, distance: 24.1
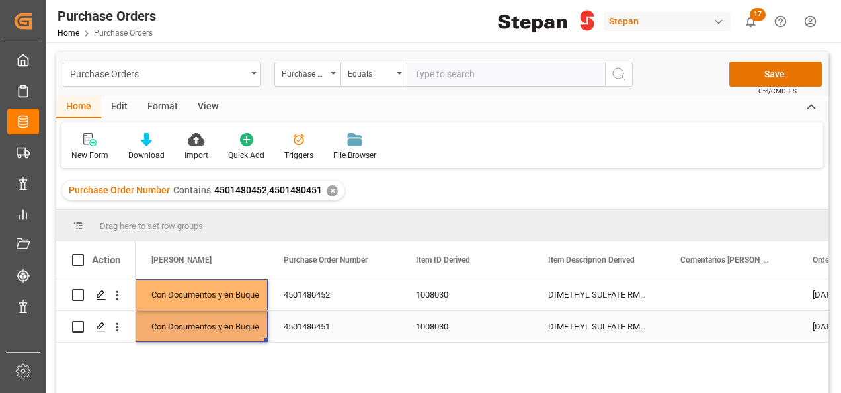
click at [337, 328] on div "4501480451" at bounding box center [334, 326] width 132 height 31
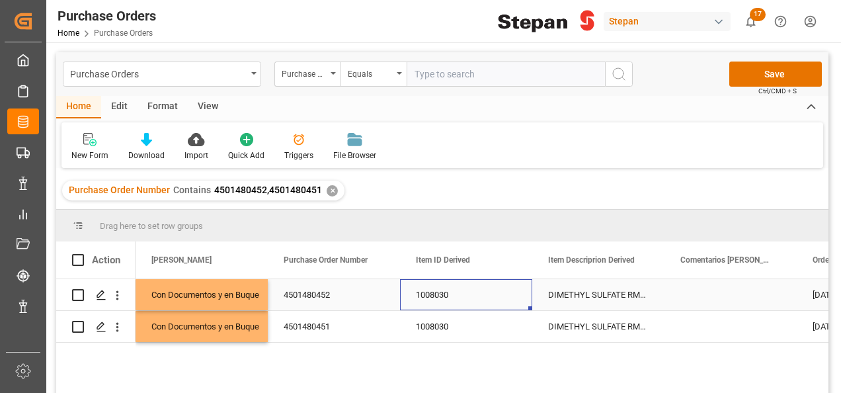
click at [488, 294] on div "1008030" at bounding box center [466, 294] width 132 height 31
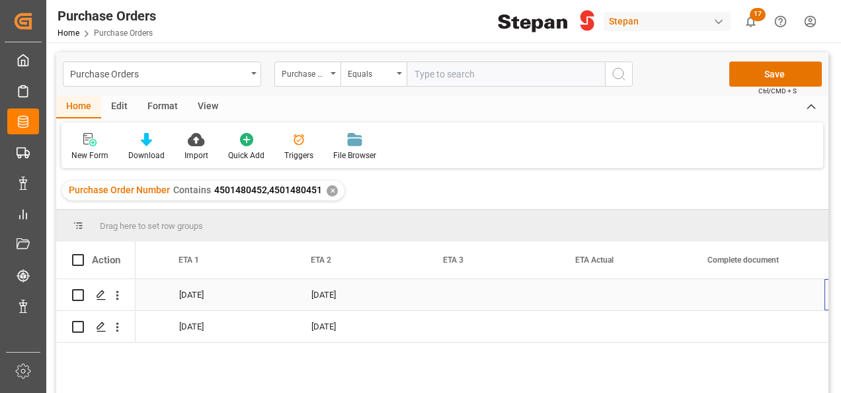
scroll to position [0, 1825]
click at [581, 300] on div "Press SPACE to select this row." at bounding box center [626, 294] width 132 height 31
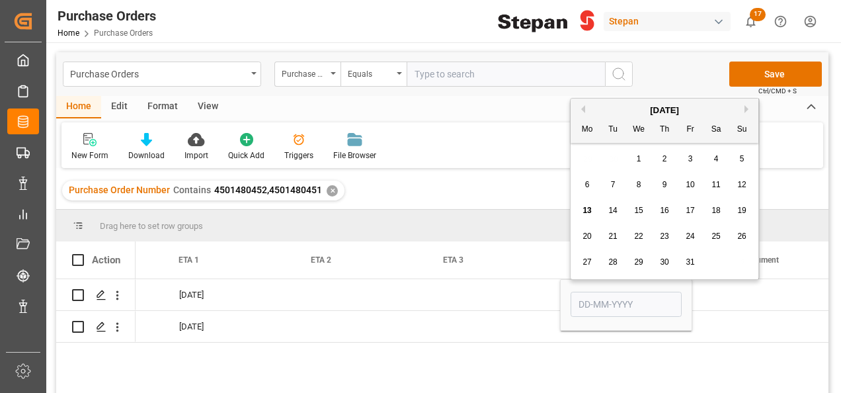
click at [746, 106] on button "Next Month" at bounding box center [749, 109] width 8 height 8
click at [739, 185] on div "9" at bounding box center [742, 185] width 17 height 16
type input "09-11-2025"
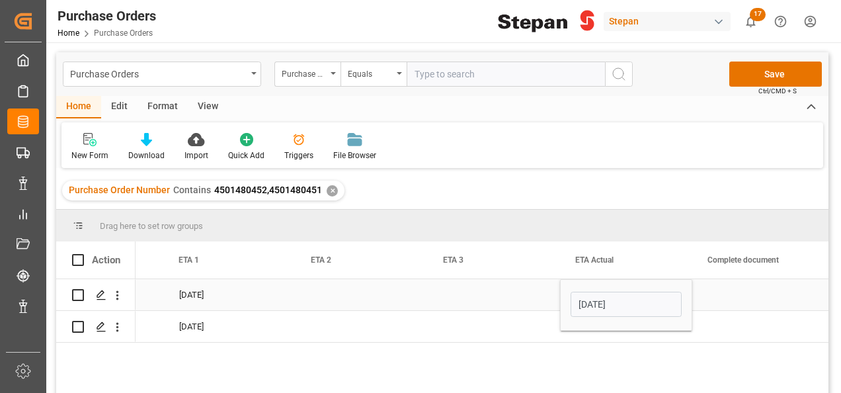
drag, startPoint x: 531, startPoint y: 295, endPoint x: 583, endPoint y: 282, distance: 53.8
click at [530, 294] on div "Press SPACE to select this row." at bounding box center [494, 294] width 132 height 31
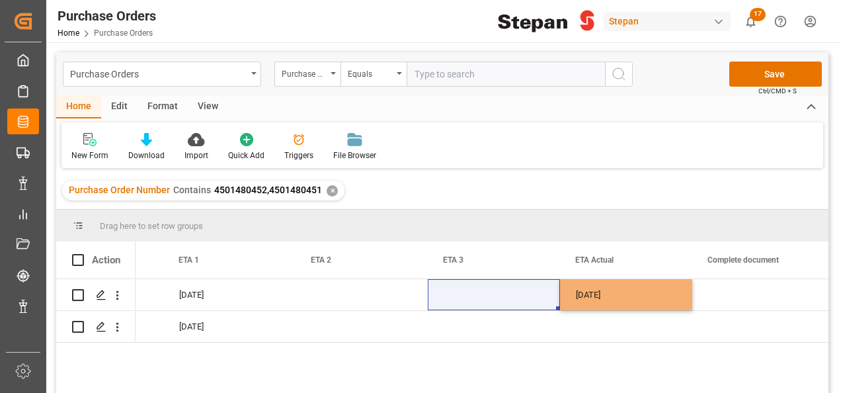
click at [619, 279] on div "Actual Booking for shipment date ETD Inicial ETA 1 ETA 2" at bounding box center [824, 259] width 5028 height 37
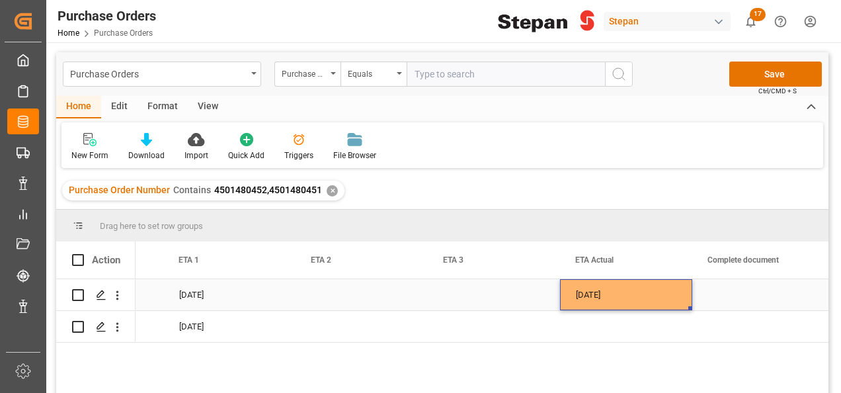
click at [640, 298] on div "09-11-2025" at bounding box center [626, 294] width 132 height 31
drag, startPoint x: 689, startPoint y: 308, endPoint x: 700, endPoint y: 322, distance: 18.0
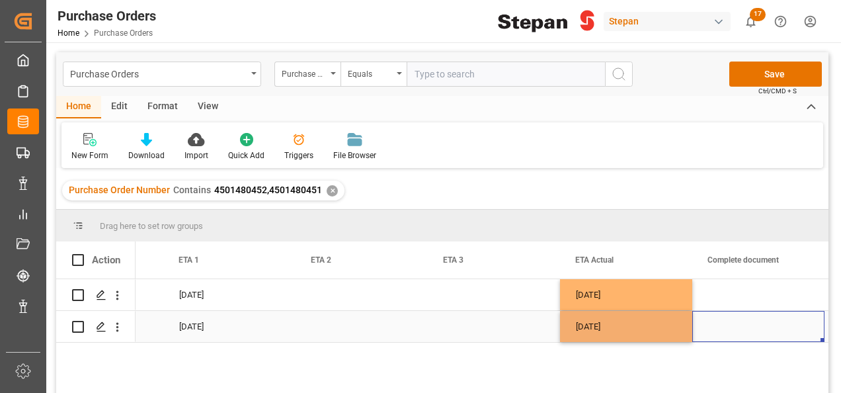
click at [720, 322] on div "Press SPACE to select this row." at bounding box center [759, 326] width 132 height 31
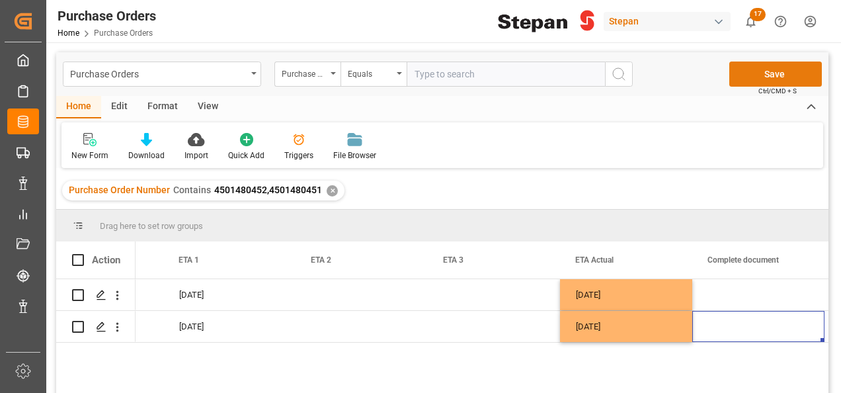
click at [755, 71] on button "Save" at bounding box center [776, 74] width 93 height 25
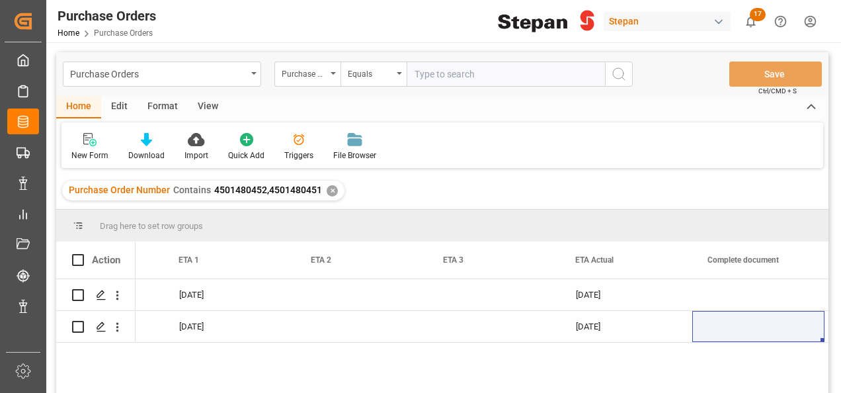
click at [332, 191] on div "✕" at bounding box center [332, 190] width 11 height 11
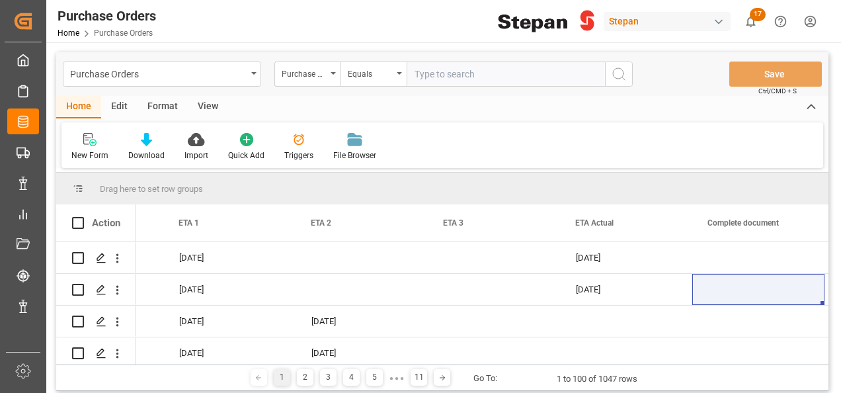
scroll to position [0, 1825]
click at [444, 71] on input "text" at bounding box center [506, 74] width 198 height 25
paste input "4501484345"
type input "4501484345"
drag, startPoint x: 617, startPoint y: 65, endPoint x: 624, endPoint y: 111, distance: 46.9
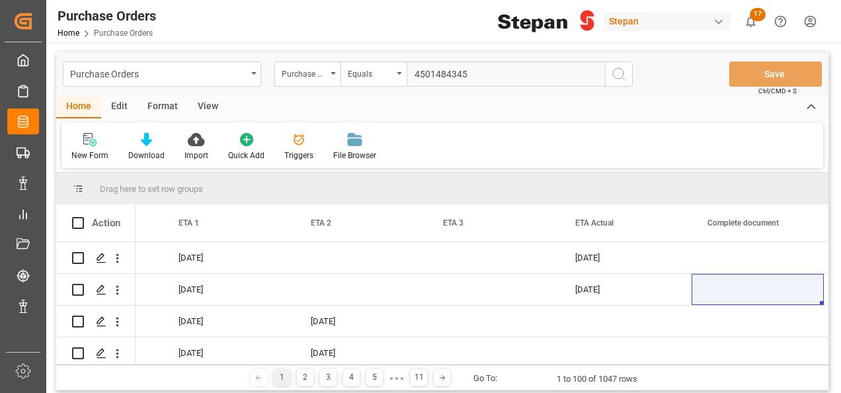
click at [617, 68] on button "search button" at bounding box center [619, 74] width 28 height 25
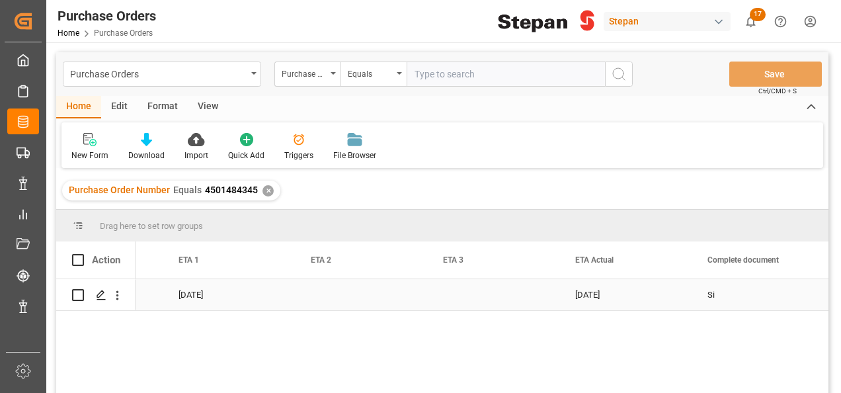
click at [209, 286] on div "[DATE]" at bounding box center [229, 294] width 132 height 31
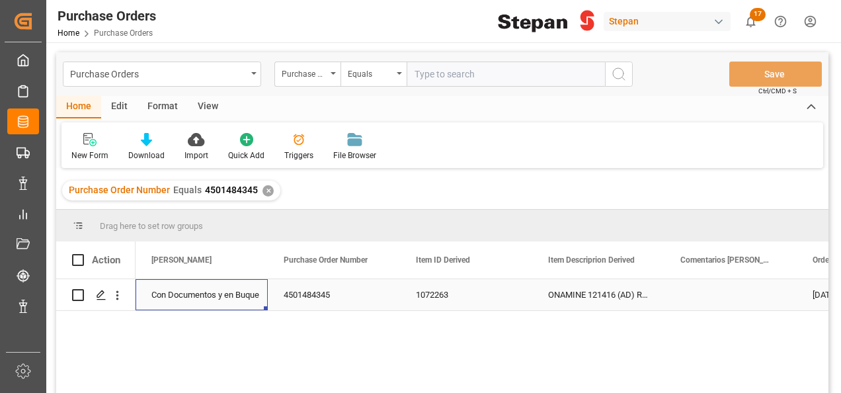
click at [197, 294] on div "Con Documentos y en Buque" at bounding box center [201, 295] width 101 height 30
click at [243, 304] on polyline "open menu" at bounding box center [243, 303] width 8 height 4
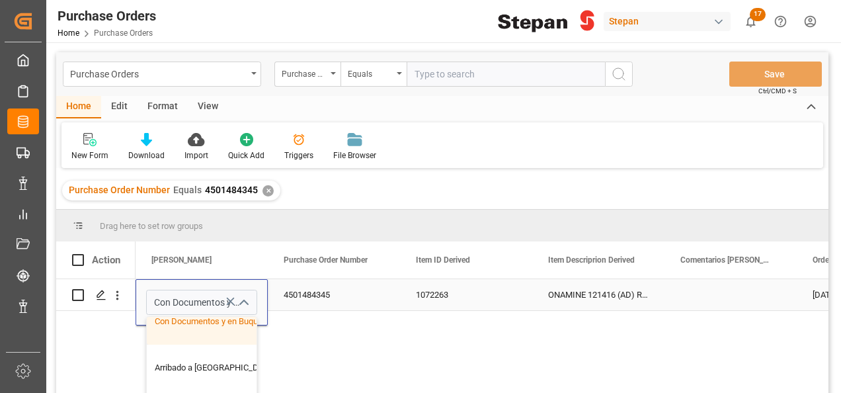
scroll to position [132, 0]
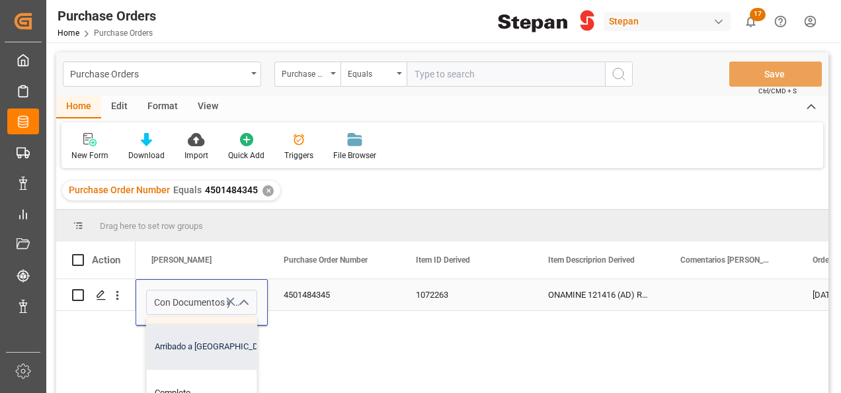
click at [194, 349] on div "Arribado a [GEOGRAPHIC_DATA]" at bounding box center [215, 346] width 136 height 46
type input "Arribado a [GEOGRAPHIC_DATA]"
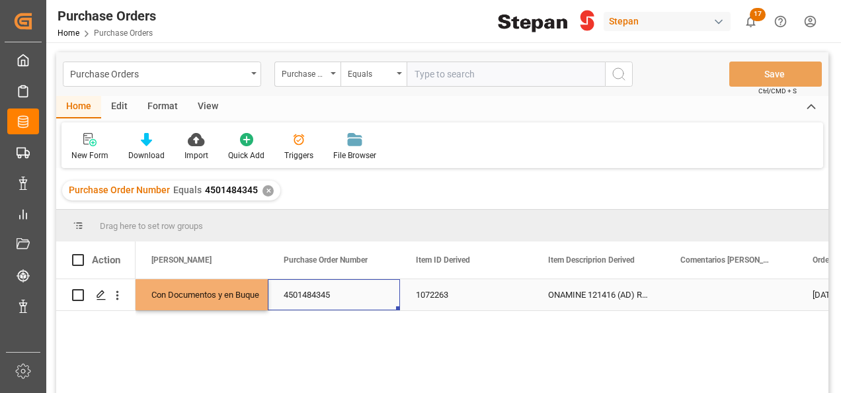
click at [360, 300] on div "4501484345" at bounding box center [334, 294] width 132 height 31
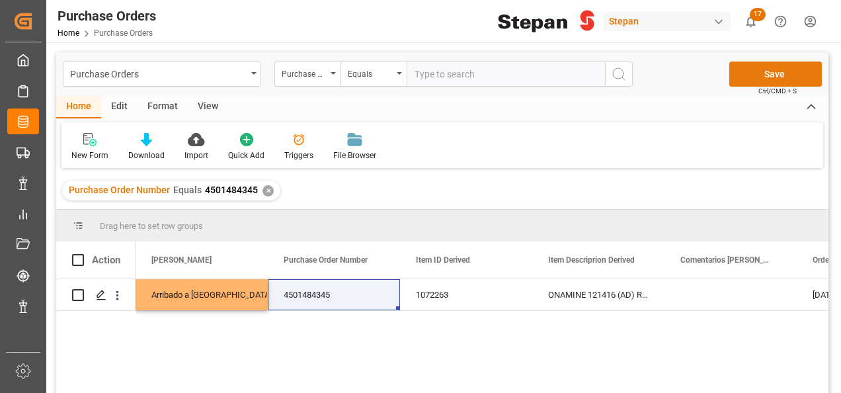
click at [762, 69] on button "Save" at bounding box center [776, 74] width 93 height 25
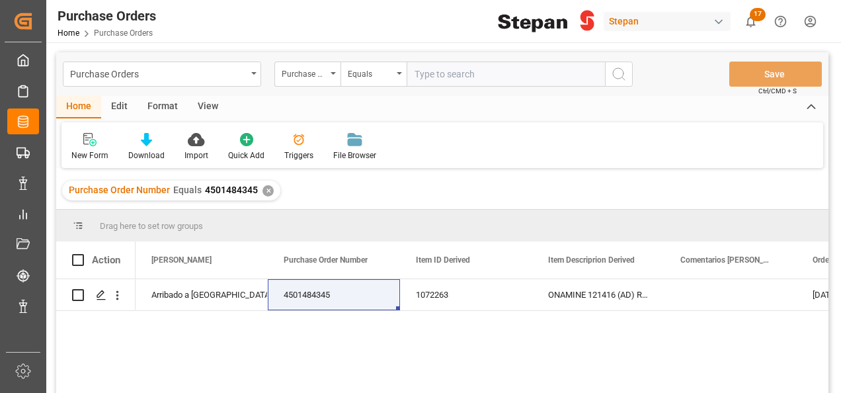
click at [263, 196] on div "Purchase Order Number Equals 4501484345 ✕" at bounding box center [171, 191] width 218 height 20
click at [265, 191] on div "✕" at bounding box center [268, 190] width 11 height 11
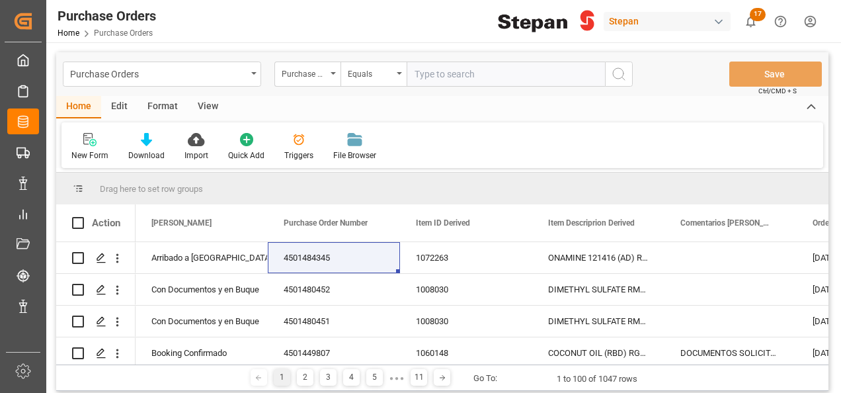
click at [446, 77] on input "text" at bounding box center [506, 74] width 198 height 25
paste input "4501462457"
type input "4501462457"
click at [626, 69] on icon "search button" at bounding box center [619, 74] width 16 height 16
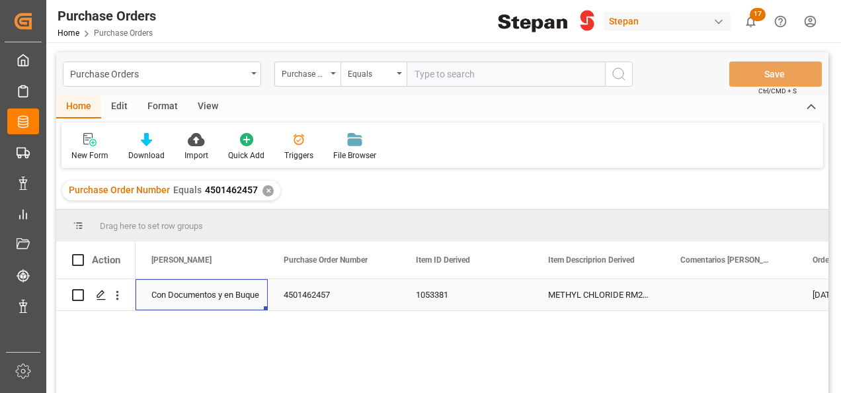
click at [188, 296] on div "Con Documentos y en Buque" at bounding box center [201, 295] width 101 height 30
click at [246, 302] on icon "open menu" at bounding box center [244, 303] width 16 height 16
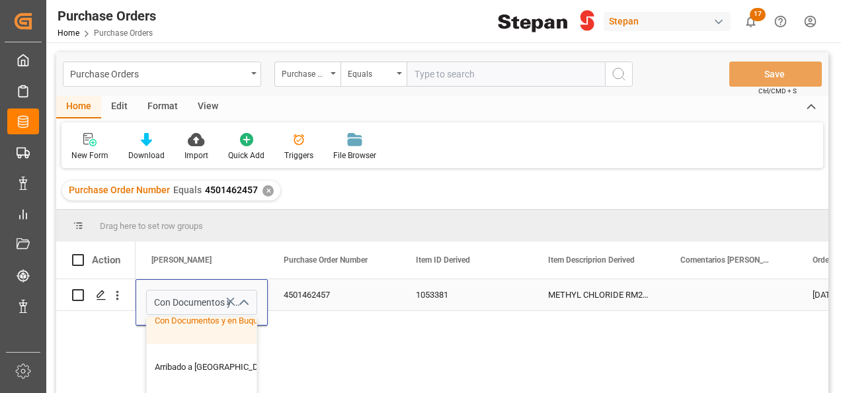
scroll to position [132, 0]
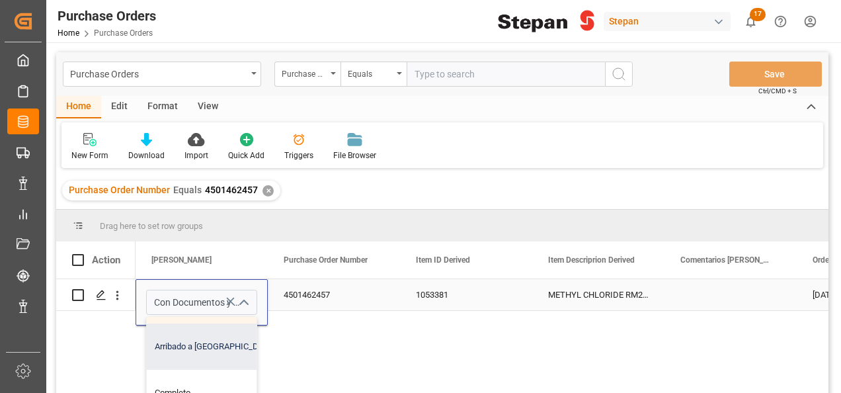
click at [188, 350] on div "Arribado a [GEOGRAPHIC_DATA]" at bounding box center [215, 346] width 136 height 46
type input "Arribado a [GEOGRAPHIC_DATA]"
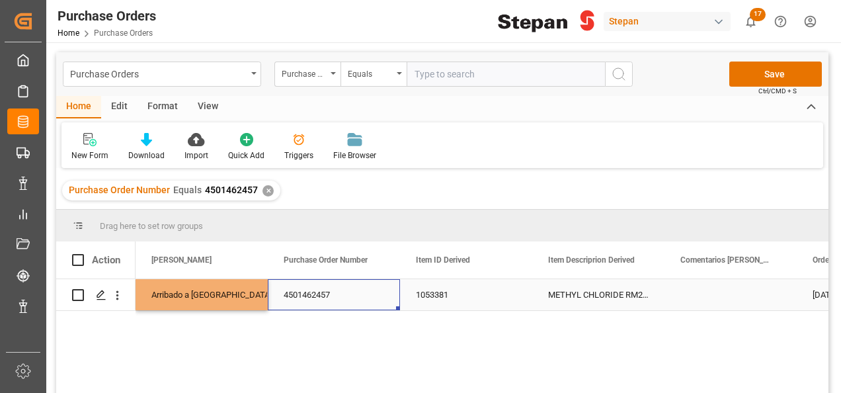
click at [360, 290] on div "4501462457" at bounding box center [334, 294] width 132 height 31
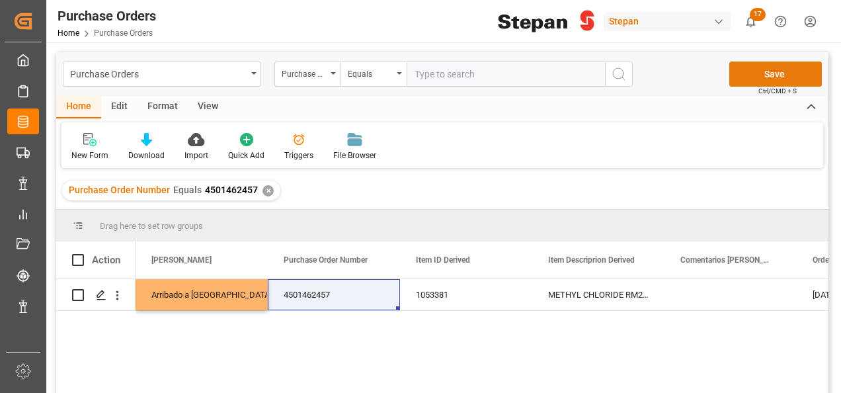
click at [750, 71] on button "Save" at bounding box center [776, 74] width 93 height 25
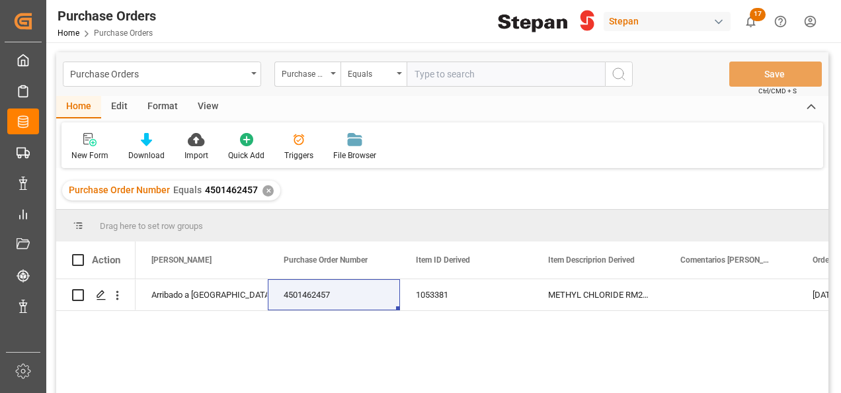
click at [260, 193] on div "Purchase Order Number Equals 4501462457 ✕" at bounding box center [171, 191] width 218 height 20
click at [265, 191] on div "✕" at bounding box center [268, 190] width 11 height 11
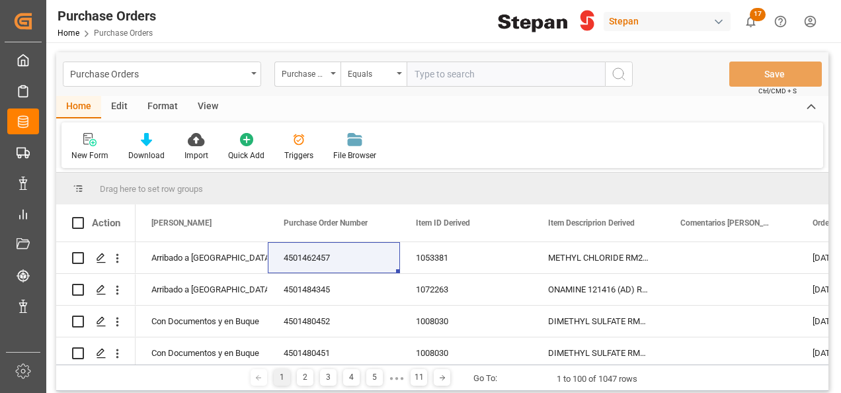
click at [446, 79] on input "text" at bounding box center [506, 74] width 198 height 25
paste input "4501481345"
type input "4501481345"
click at [619, 73] on icon "search button" at bounding box center [619, 74] width 16 height 16
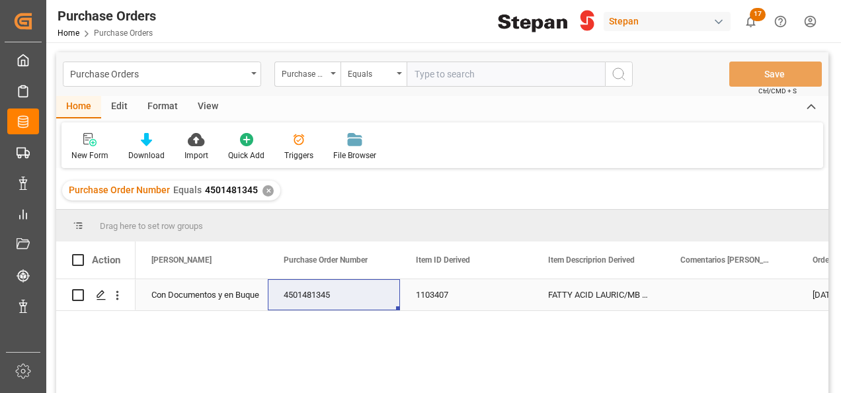
click at [198, 298] on div "Con Documentos y en Buque" at bounding box center [201, 295] width 101 height 30
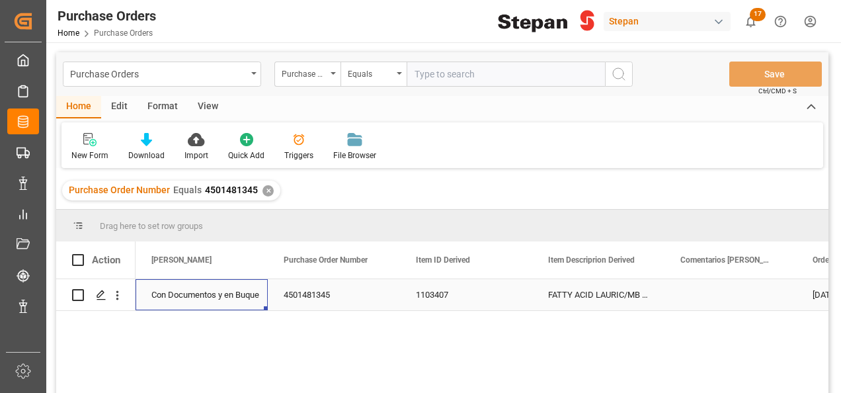
click at [198, 298] on div "Con Documentos y en Buque" at bounding box center [201, 295] width 101 height 30
click at [245, 299] on icon "open menu" at bounding box center [244, 303] width 16 height 16
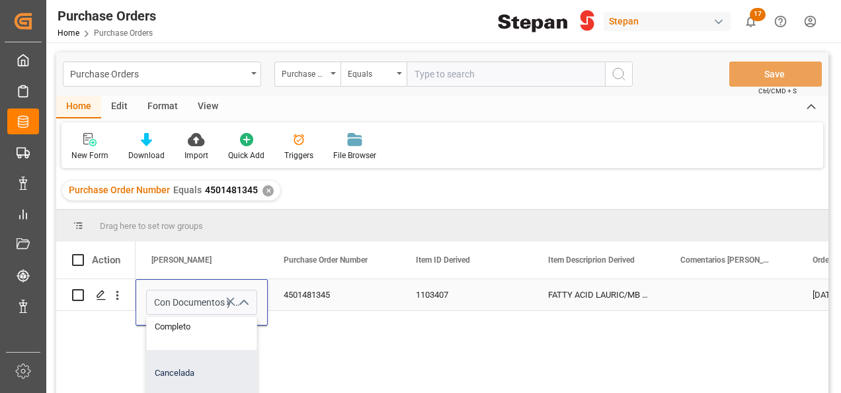
scroll to position [132, 0]
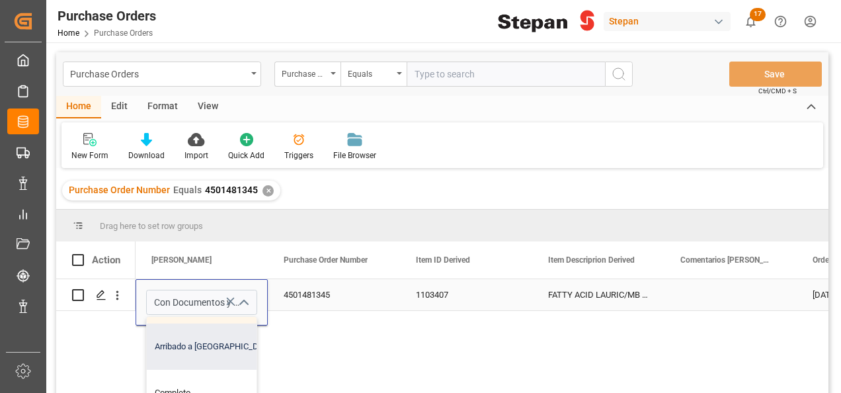
click at [182, 349] on div "Arribado a [GEOGRAPHIC_DATA]" at bounding box center [215, 346] width 136 height 46
type input "Arribado a [GEOGRAPHIC_DATA]"
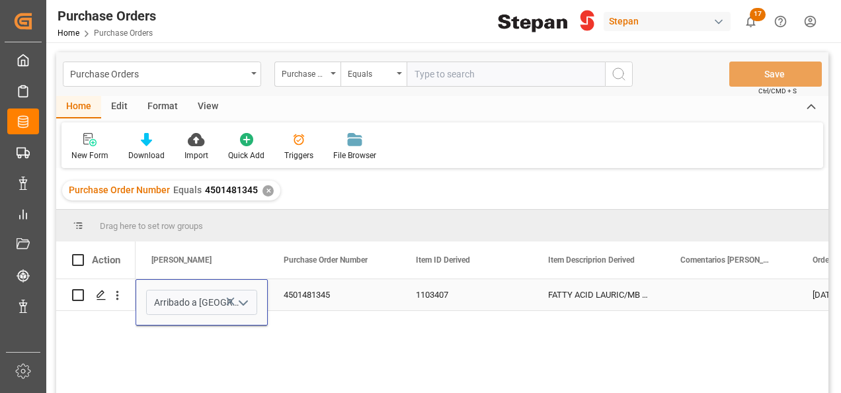
drag, startPoint x: 332, startPoint y: 296, endPoint x: 338, endPoint y: 291, distance: 8.0
click at [335, 295] on div "4501481345" at bounding box center [334, 294] width 132 height 31
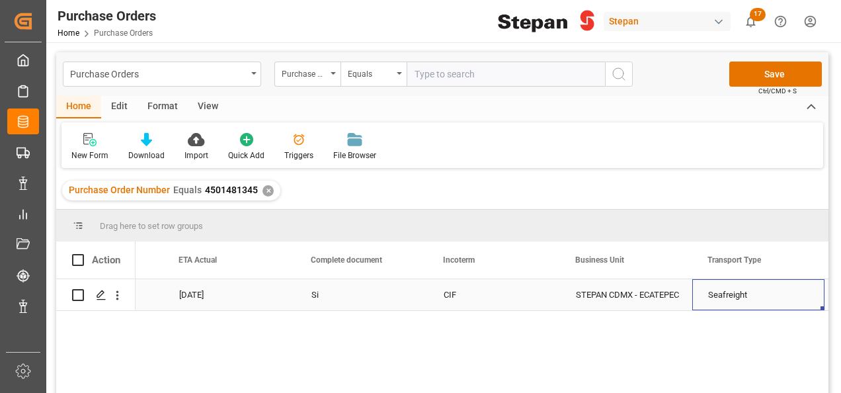
scroll to position [0, 2354]
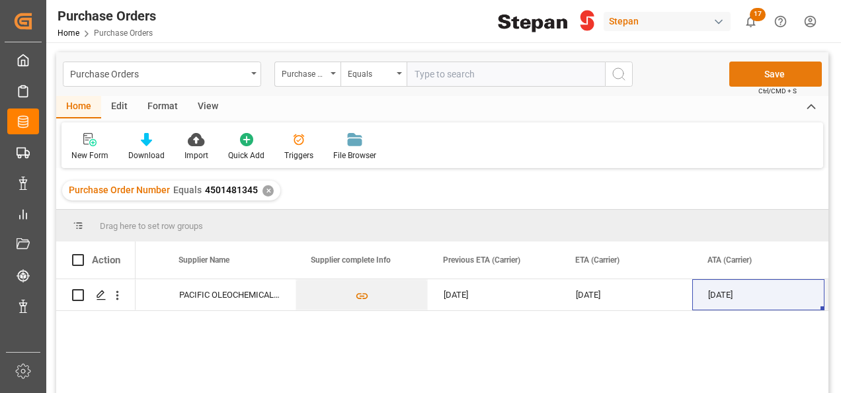
click at [779, 79] on button "Save" at bounding box center [776, 74] width 93 height 25
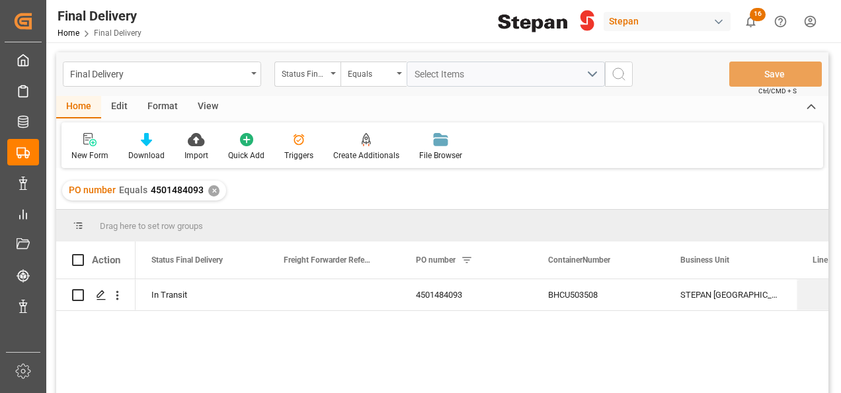
click at [212, 189] on div "✕" at bounding box center [213, 190] width 11 height 11
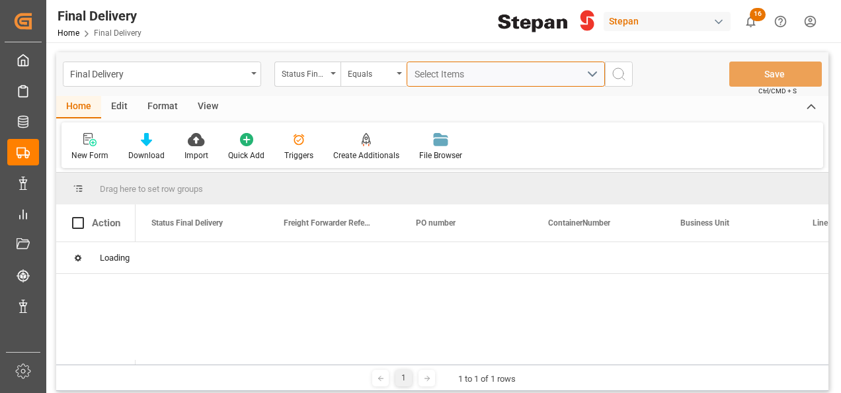
click at [426, 74] on span "Select Items" at bounding box center [443, 74] width 56 height 11
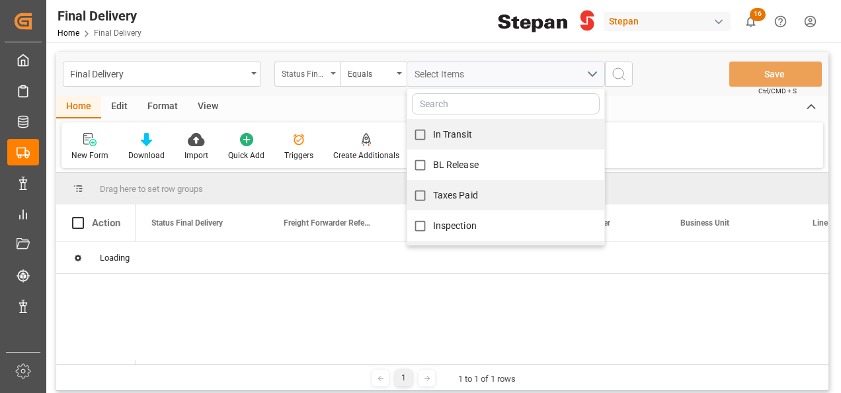
click at [336, 74] on div "Status Final Delivery" at bounding box center [308, 74] width 66 height 25
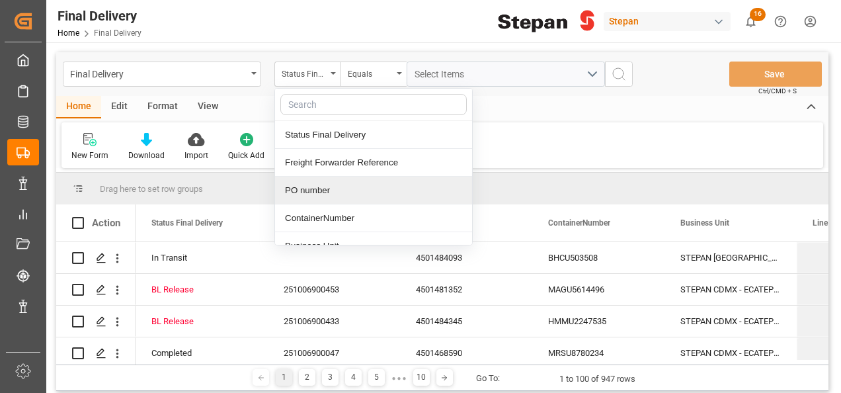
click at [307, 191] on div "PO number" at bounding box center [373, 191] width 197 height 28
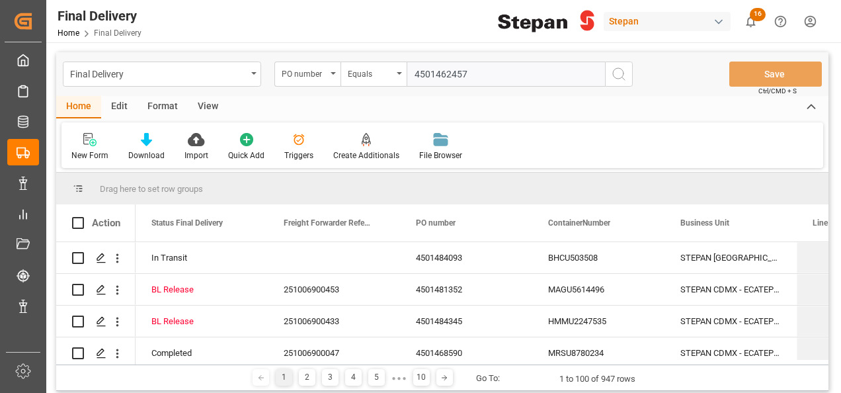
type input "4501462457"
click at [622, 74] on icon "search button" at bounding box center [619, 74] width 16 height 16
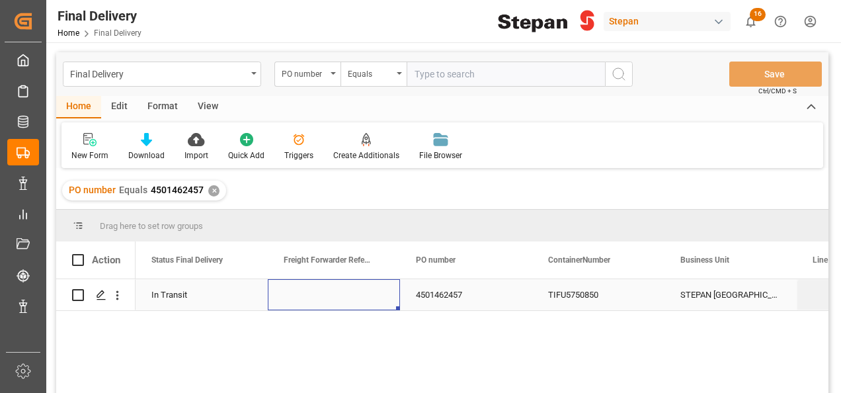
click at [318, 291] on div "Press SPACE to select this row." at bounding box center [334, 294] width 132 height 31
click at [194, 291] on div "In Transit" at bounding box center [201, 295] width 101 height 30
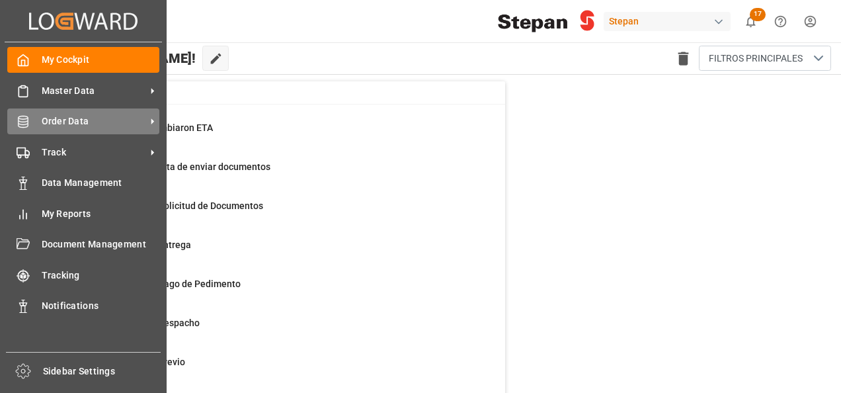
click at [17, 121] on icon at bounding box center [23, 121] width 13 height 13
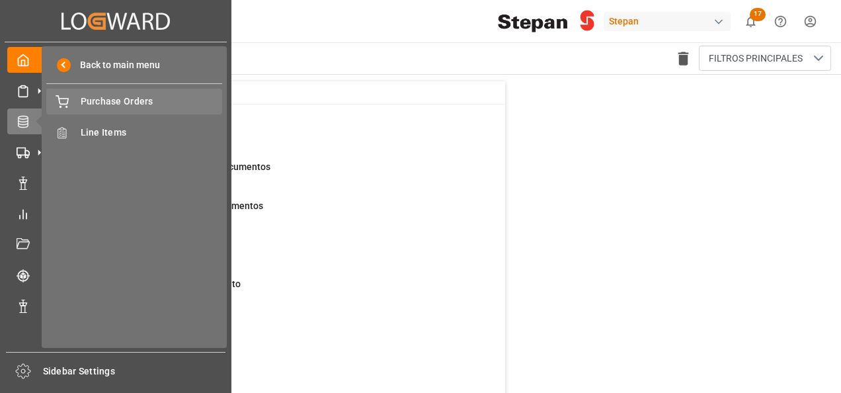
click at [103, 105] on span "Purchase Orders" at bounding box center [152, 102] width 142 height 14
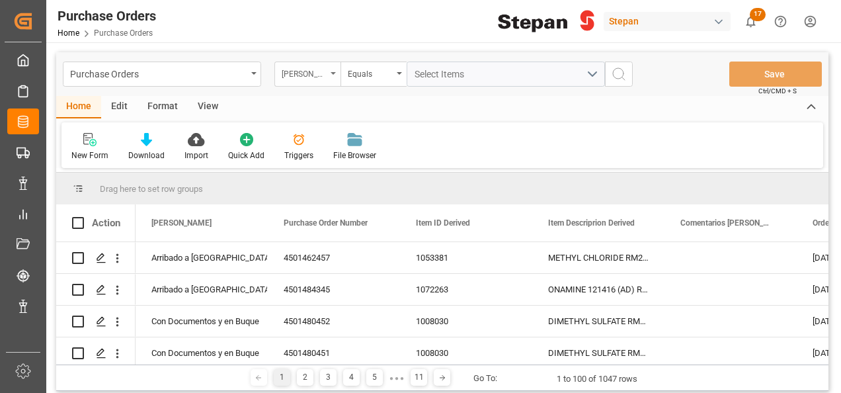
click at [334, 72] on icon "open menu" at bounding box center [333, 73] width 5 height 3
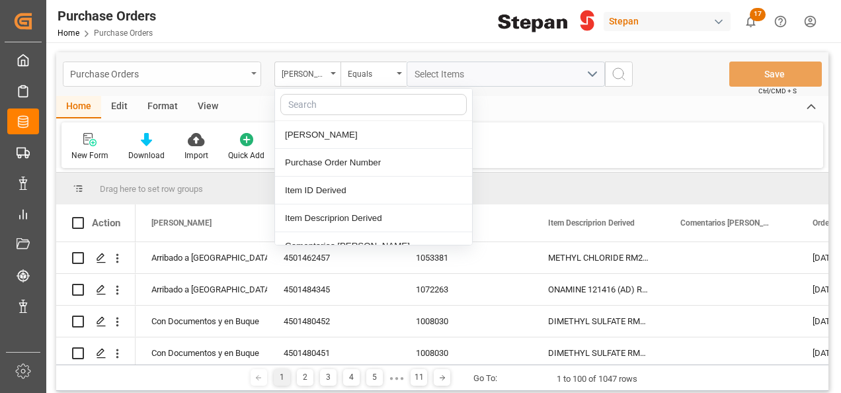
click at [251, 71] on div "Purchase Orders" at bounding box center [162, 74] width 198 height 25
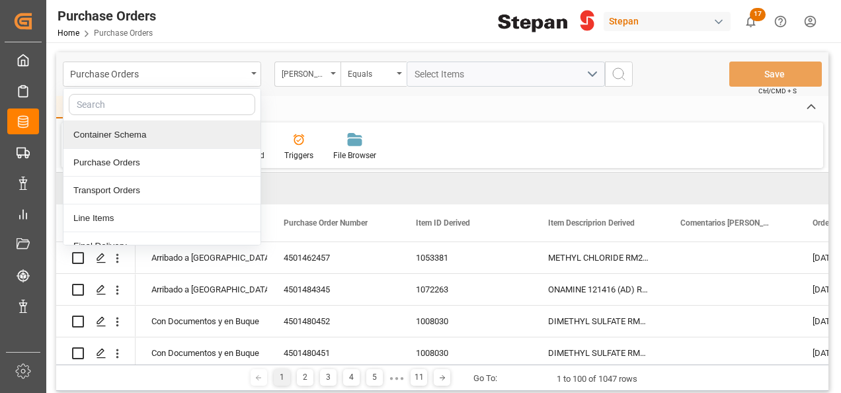
click at [106, 138] on div "Container Schema" at bounding box center [162, 135] width 197 height 28
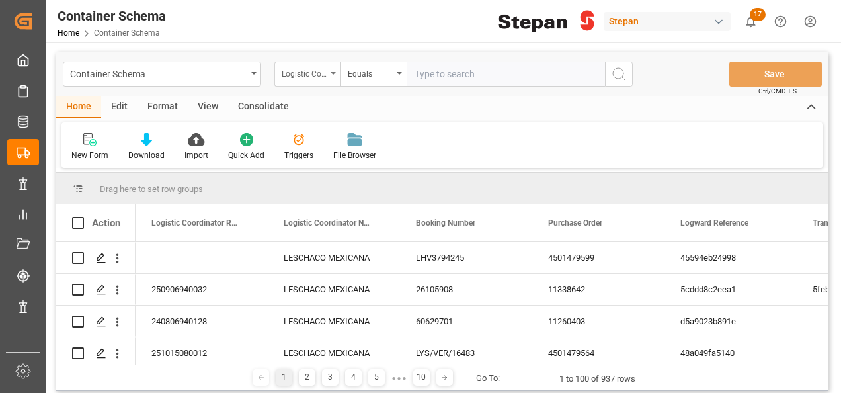
click at [332, 70] on div "Logistic Coordinator Reference Number" at bounding box center [308, 74] width 66 height 25
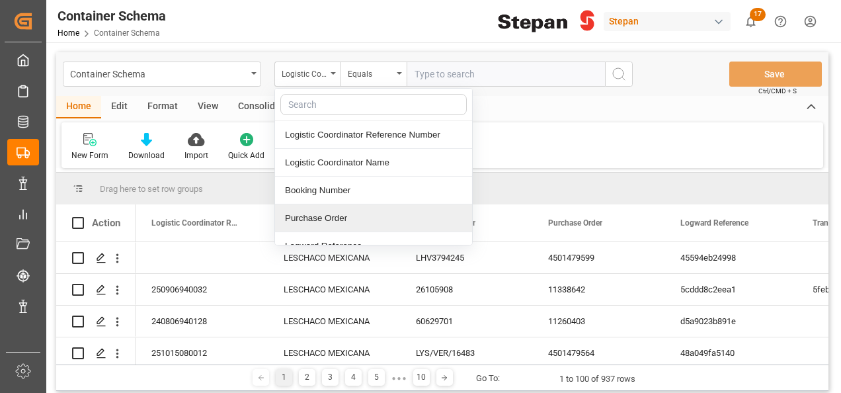
click at [311, 214] on div "Purchase Order" at bounding box center [373, 218] width 197 height 28
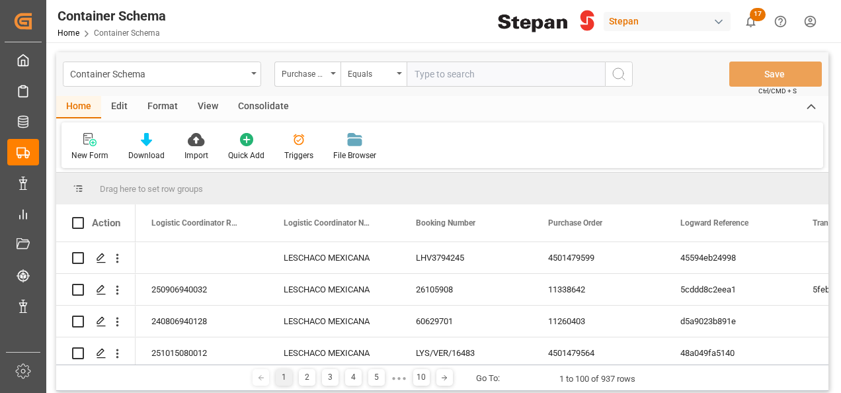
click at [418, 72] on input "text" at bounding box center [506, 74] width 198 height 25
paste input "4501481345"
type input "4501481345"
click at [624, 79] on line "search button" at bounding box center [624, 78] width 3 height 3
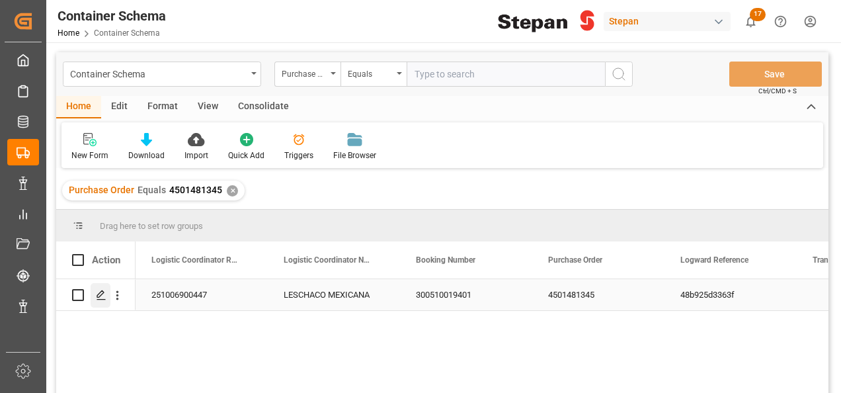
click at [99, 296] on icon "Press SPACE to select this row." at bounding box center [101, 295] width 11 height 11
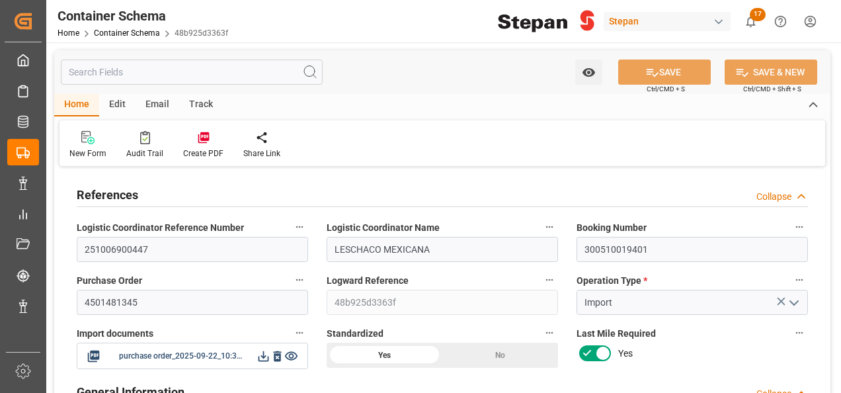
type input "0"
type input "1"
type input "960"
type input "24000"
type input "25280"
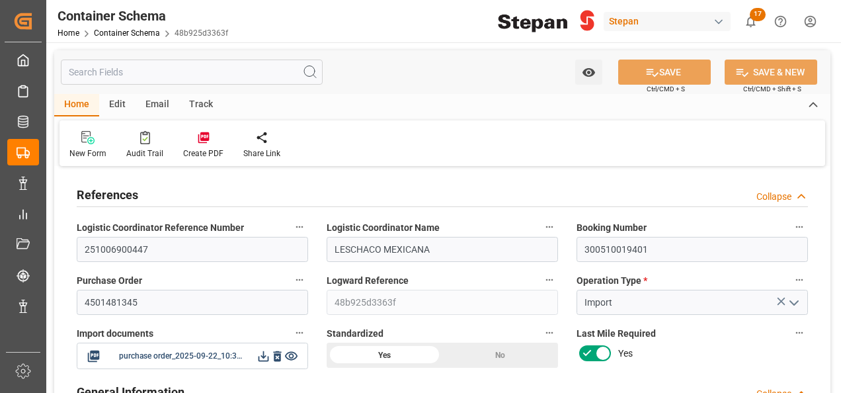
type input "15"
type input "0"
type input "MYPGU"
type input "MXZLO"
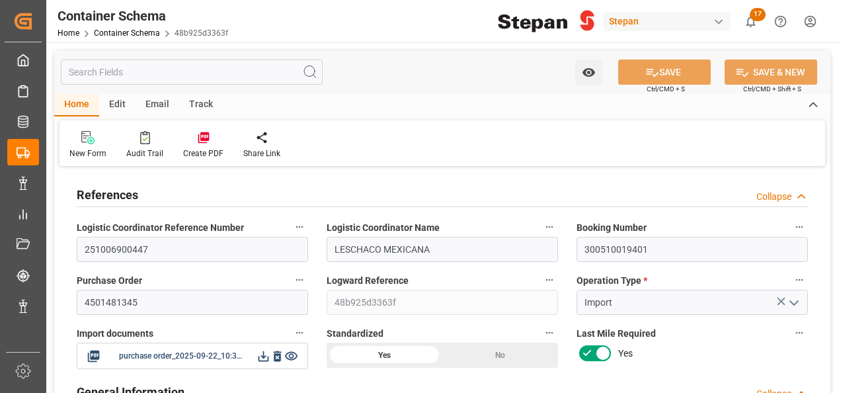
type input "MXZLO"
type input "9914149"
type input "0"
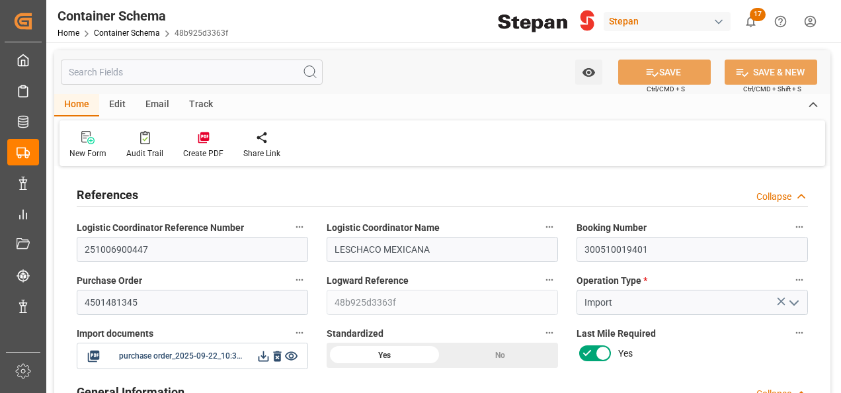
type input "[DATE] 00:00"
type input "[DATE]"
type input "[DATE] 00:00"
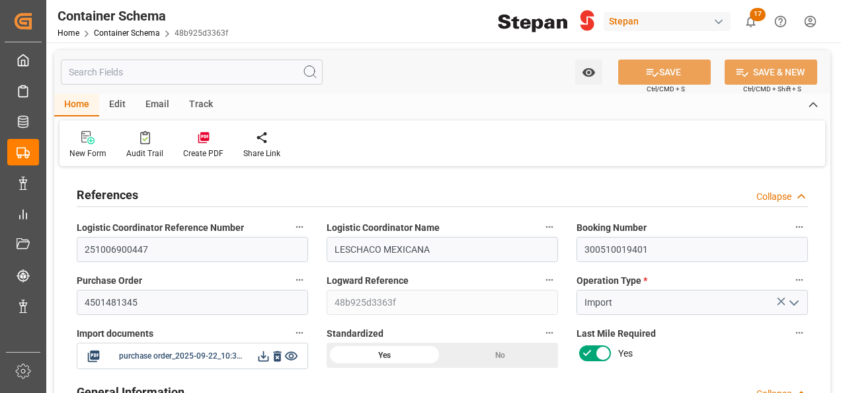
type input "[DATE] 00:00"
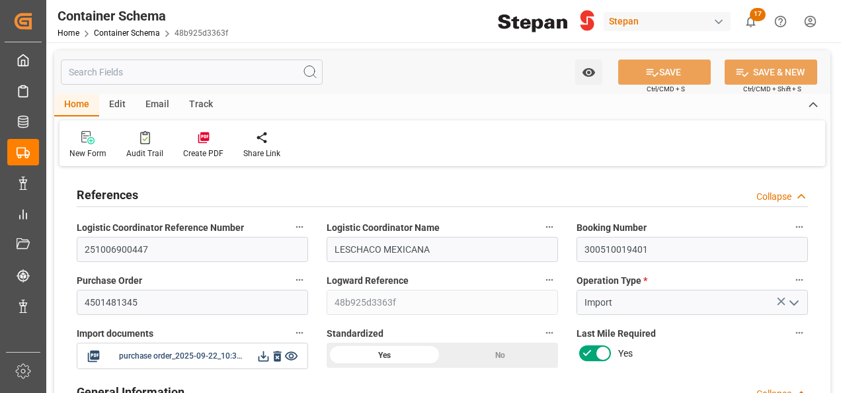
type input "[DATE]"
type input "[DATE] 06:42"
type input "[DATE] 22:29"
type input "[DATE]"
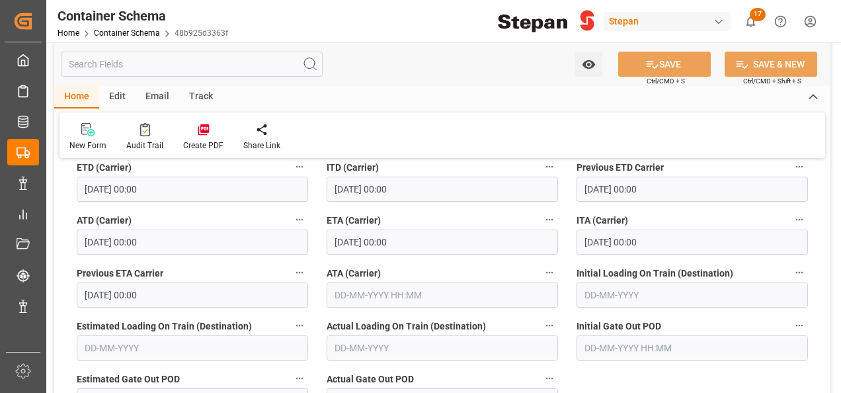
scroll to position [2249, 0]
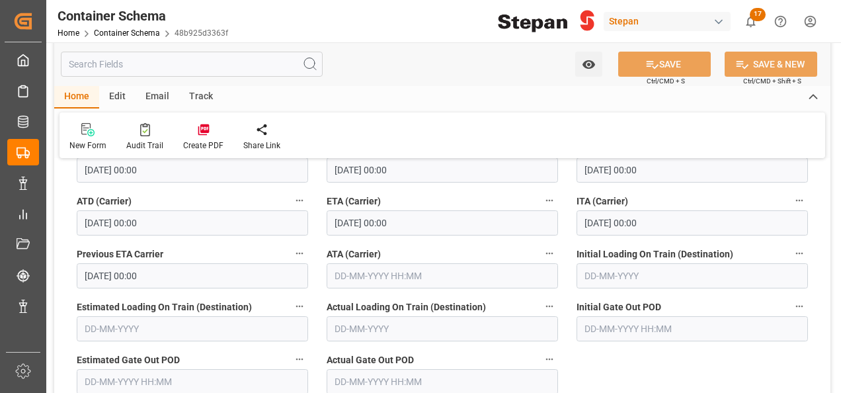
click at [347, 263] on input "text" at bounding box center [443, 275] width 232 height 25
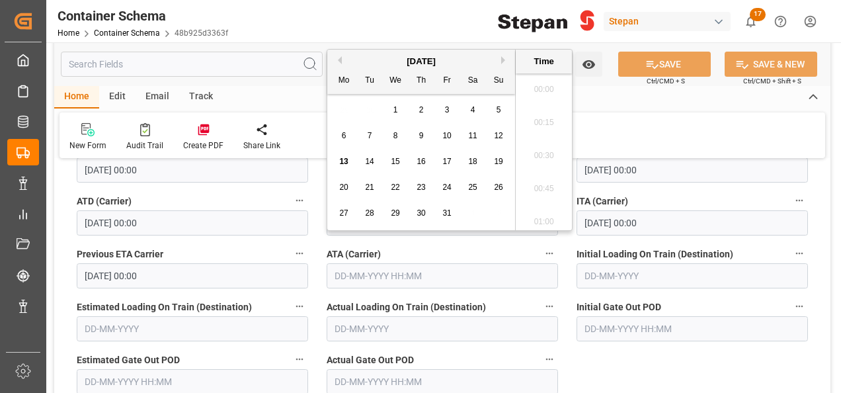
scroll to position [1625, 0]
click at [499, 136] on span "12" at bounding box center [498, 135] width 9 height 9
type input "[DATE] 00:00"
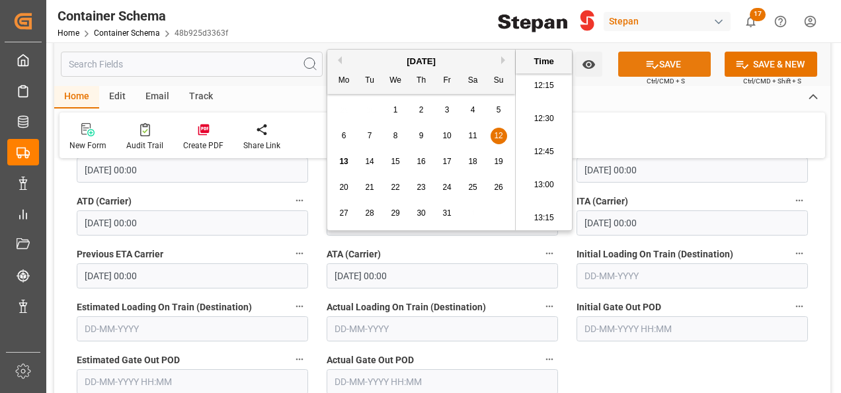
click at [647, 61] on icon at bounding box center [653, 65] width 12 height 8
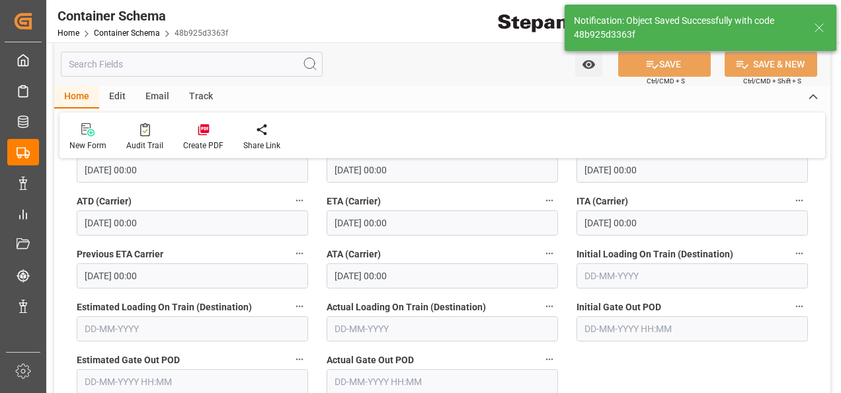
type input "36"
type input "[DATE] 18:48"
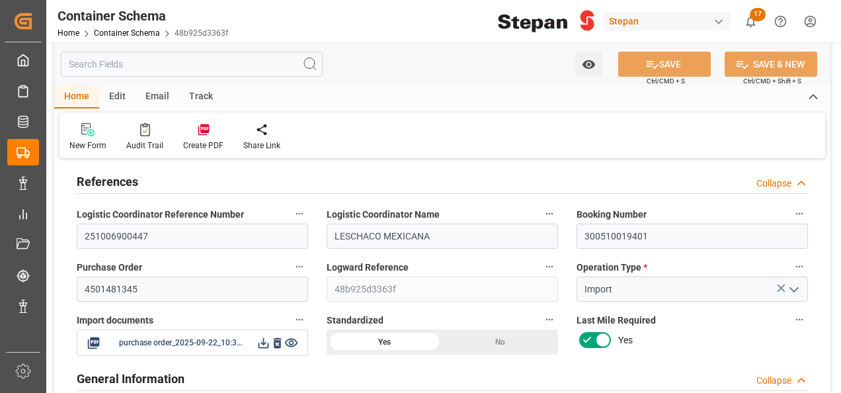
scroll to position [0, 0]
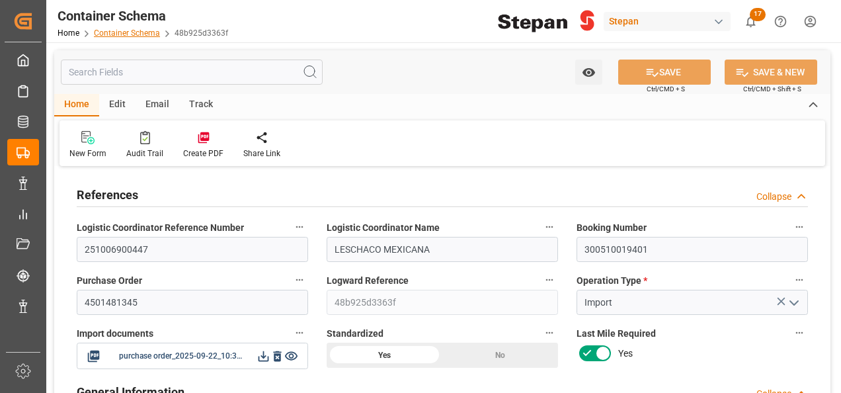
click at [132, 30] on link "Container Schema" at bounding box center [127, 32] width 66 height 9
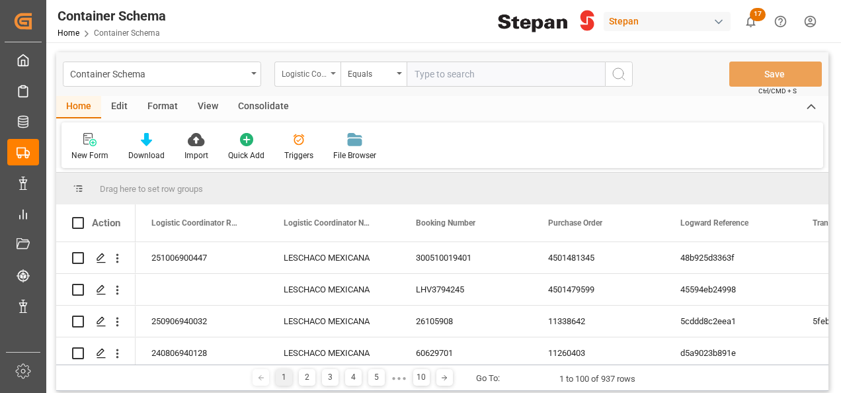
click at [315, 71] on div "Logistic Coordinator Reference Number" at bounding box center [304, 72] width 45 height 15
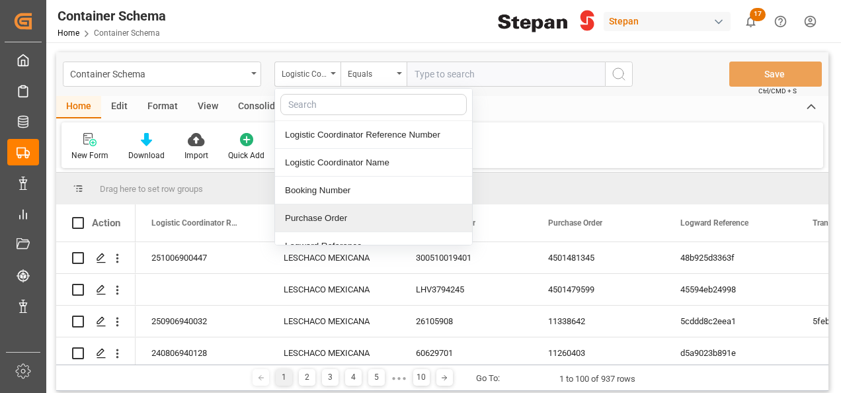
click at [302, 213] on div "Purchase Order" at bounding box center [373, 218] width 197 height 28
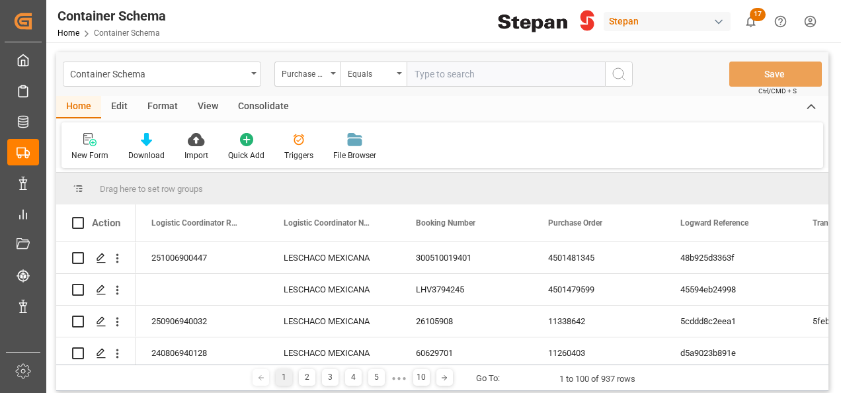
click at [422, 70] on input "text" at bounding box center [506, 74] width 198 height 25
paste input "4501462457"
type input "4501462457"
click at [620, 70] on icon "search button" at bounding box center [619, 74] width 16 height 16
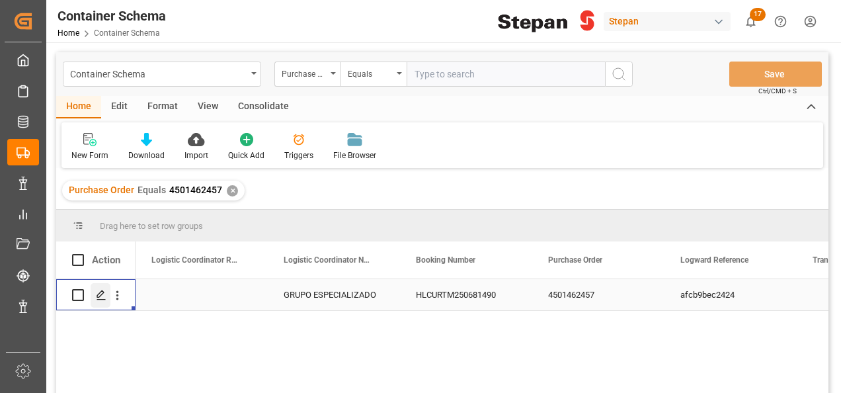
click at [98, 294] on icon "Press SPACE to select this row." at bounding box center [101, 295] width 11 height 11
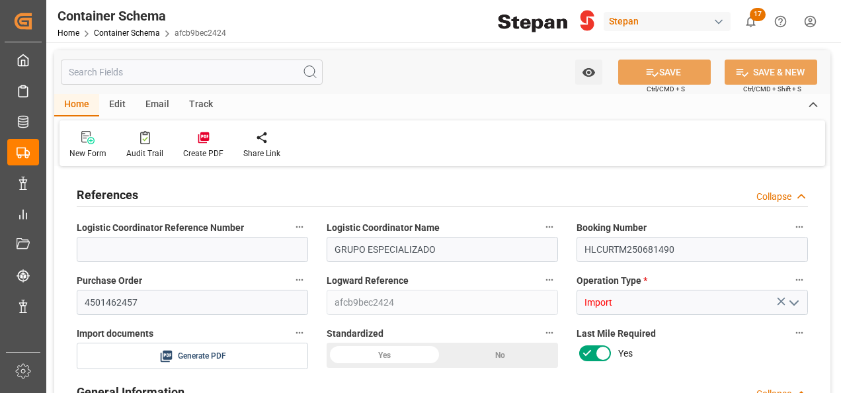
type input "30"
type input "50"
type input "1"
type input "17740"
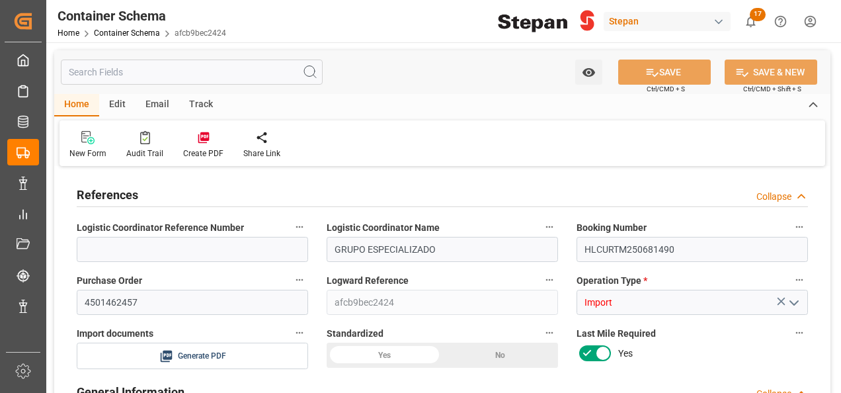
type input "17740"
type input "30"
type input "Hapag [PERSON_NAME]"
type input "Hapag Lloyd Aktiengesellschaft"
type input "NLRTM"
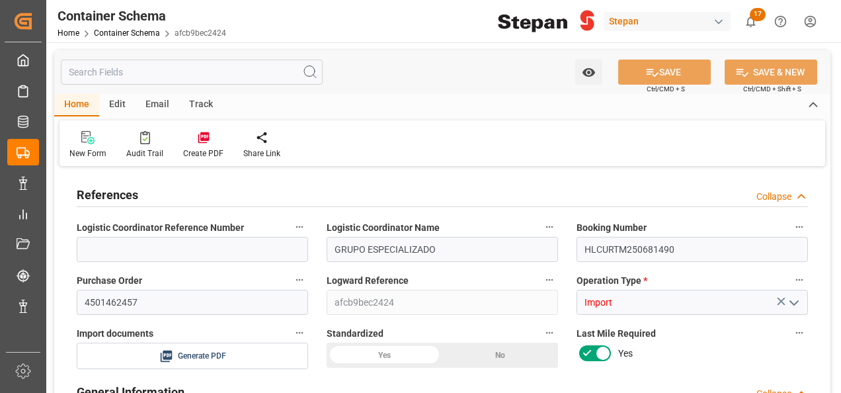
type input "MXATM"
type input "9260914"
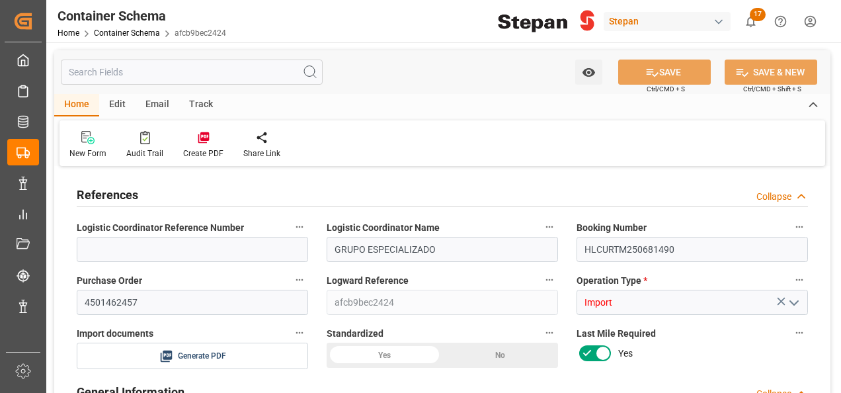
type input "9260914"
type input "0"
type input "[DATE] 00:00"
type input "[DATE]"
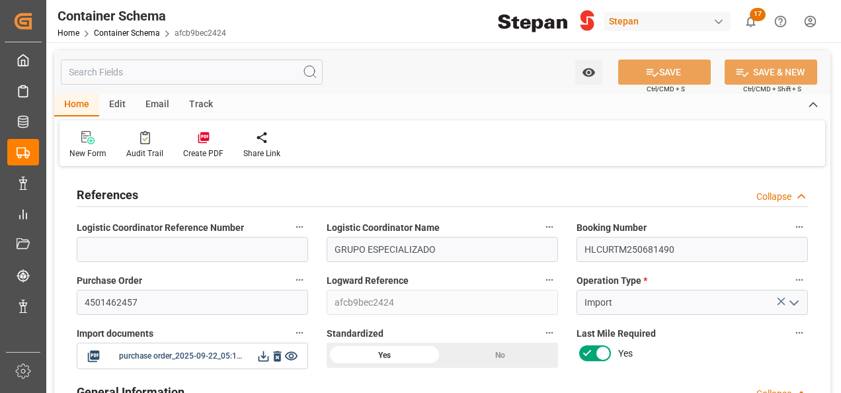
type input "[DATE] 00:00"
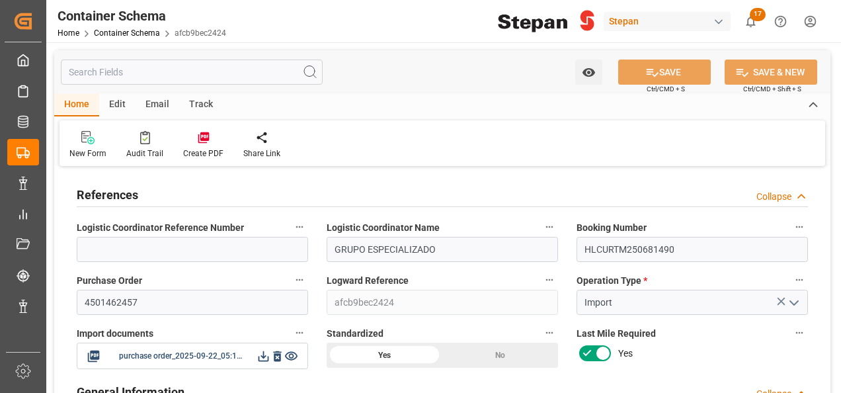
type input "[DATE] 00:00"
type input "[DATE]"
type input "[DATE] 06:15"
type input "[DATE] 17:00"
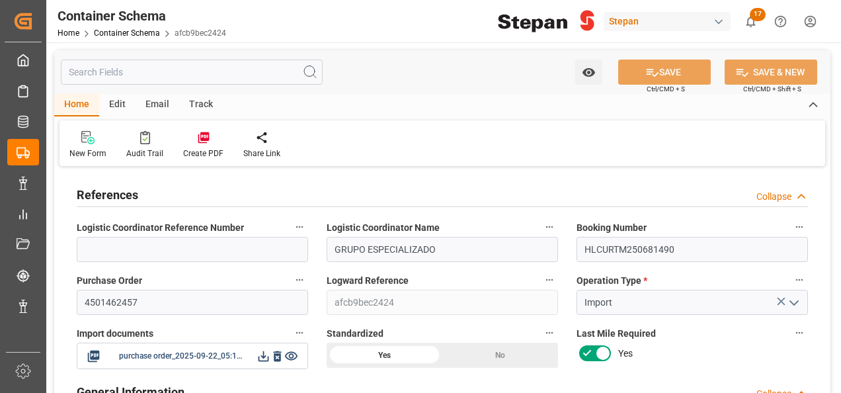
type input "[DATE]"
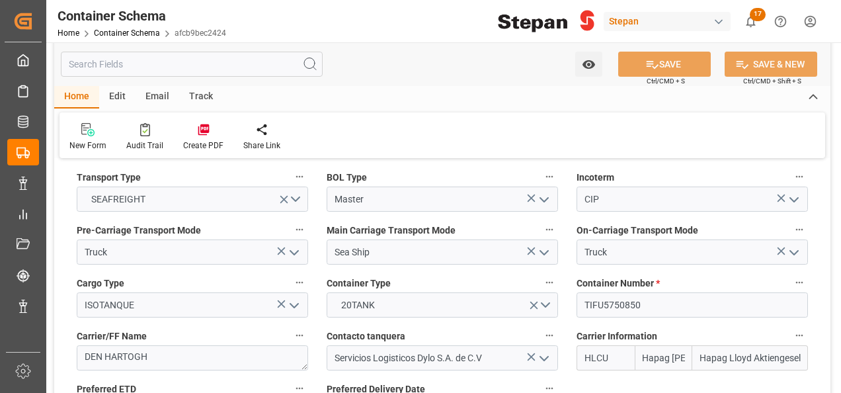
scroll to position [1720, 0]
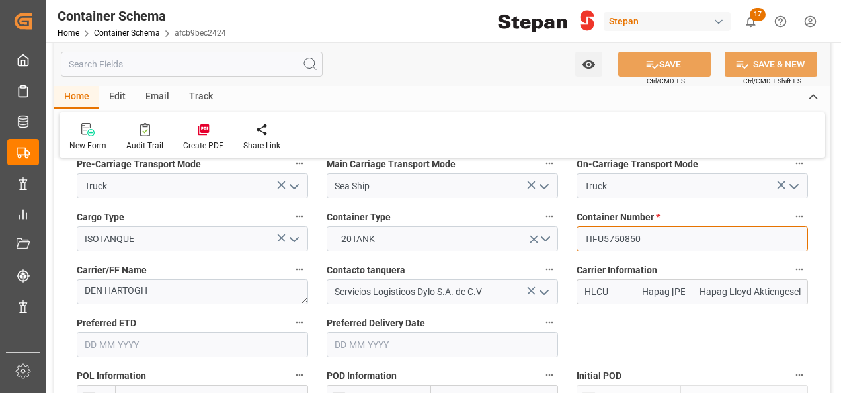
drag, startPoint x: 656, startPoint y: 218, endPoint x: 577, endPoint y: 214, distance: 79.5
click at [577, 226] on input "TIFU5750850" at bounding box center [693, 238] width 232 height 25
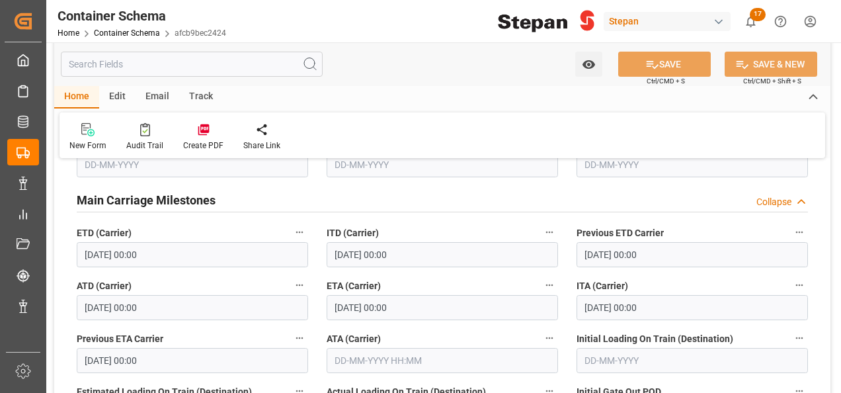
scroll to position [2183, 0]
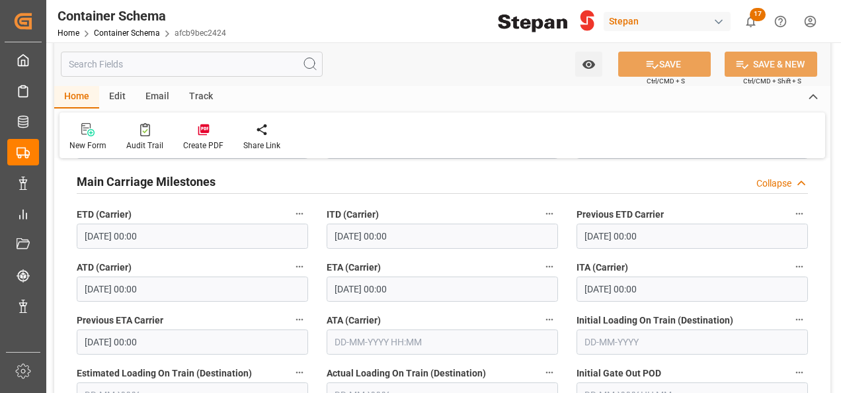
click at [368, 329] on input "text" at bounding box center [443, 341] width 232 height 25
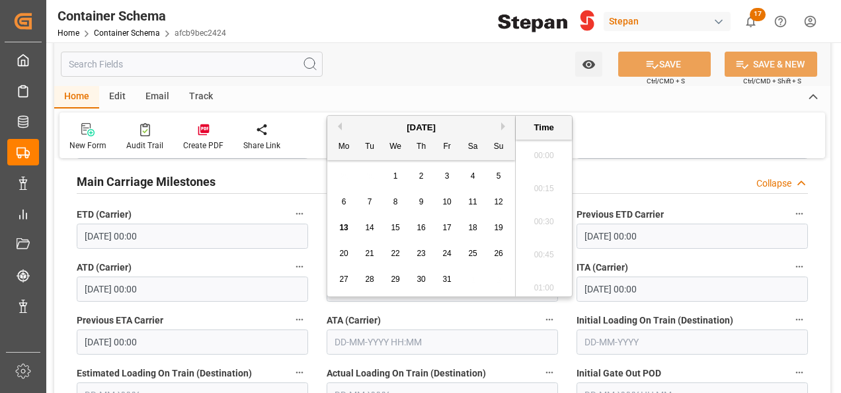
scroll to position [1625, 0]
click at [361, 132] on div "[DATE]" at bounding box center [421, 127] width 188 height 13
click at [472, 205] on span "11" at bounding box center [472, 201] width 9 height 9
type input "[DATE] 00:00"
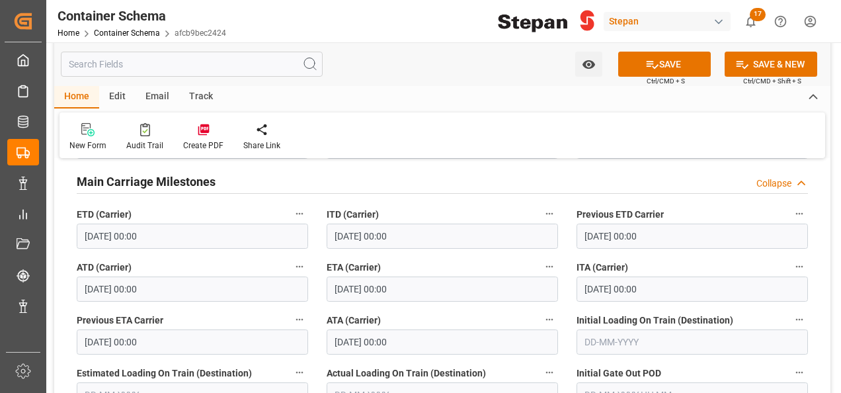
click at [660, 135] on div "New Form Audit Trail Create PDF Share Link" at bounding box center [443, 135] width 766 height 46
click at [664, 64] on button "SAVE" at bounding box center [665, 64] width 93 height 25
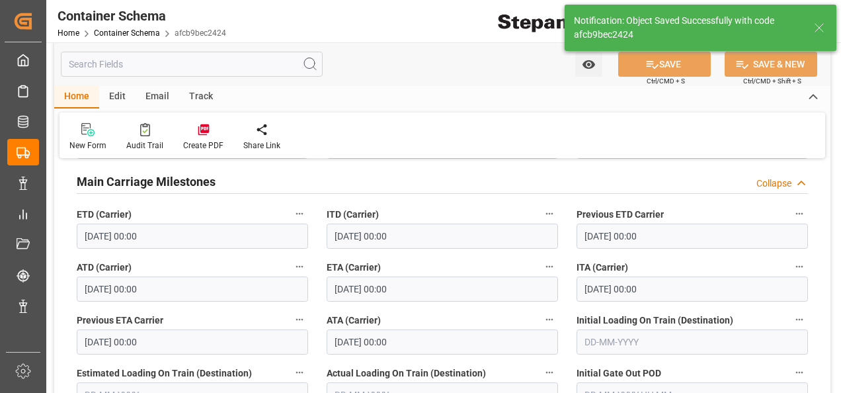
type input "23"
type input "[DATE] 18:51"
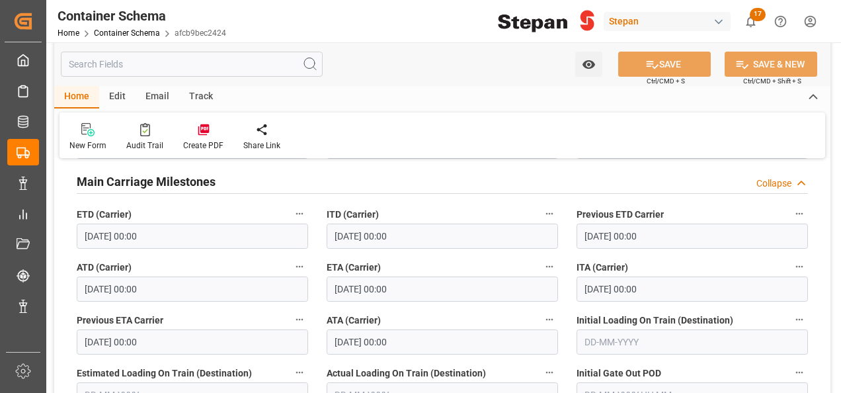
click at [113, 94] on div "Edit" at bounding box center [117, 97] width 36 height 22
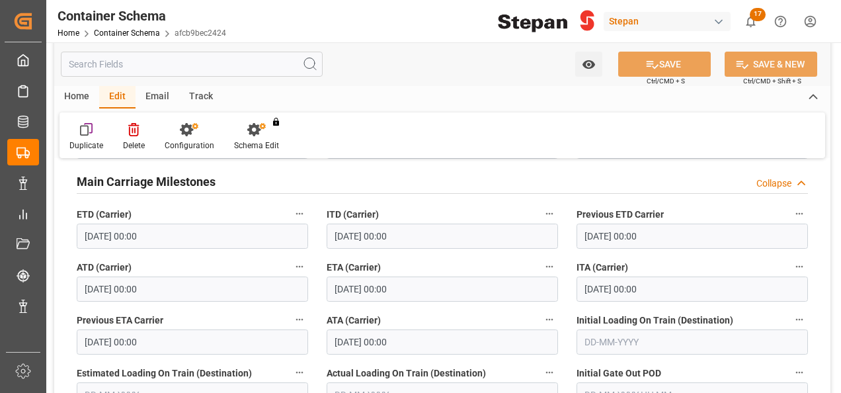
click at [73, 93] on div "Home" at bounding box center [76, 97] width 45 height 22
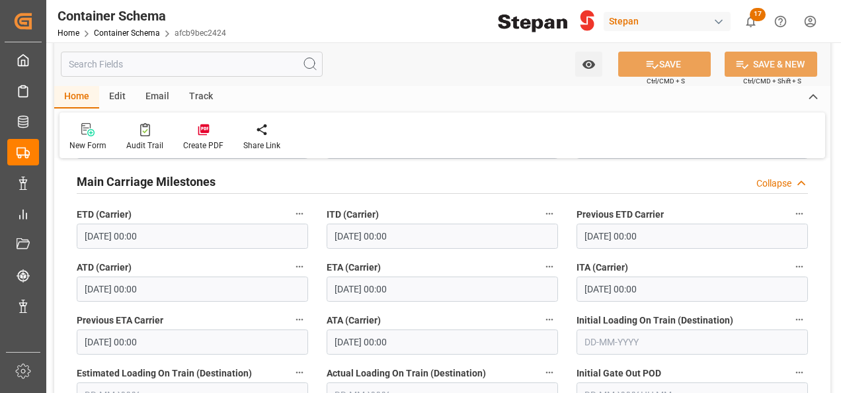
scroll to position [2117, 0]
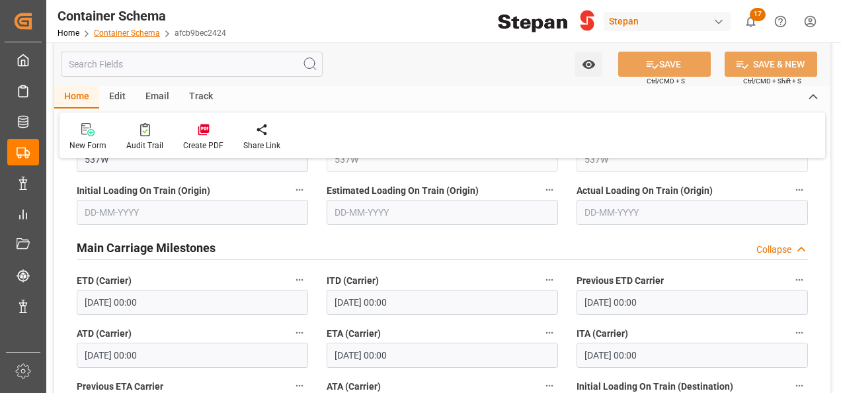
click at [126, 29] on link "Container Schema" at bounding box center [127, 32] width 66 height 9
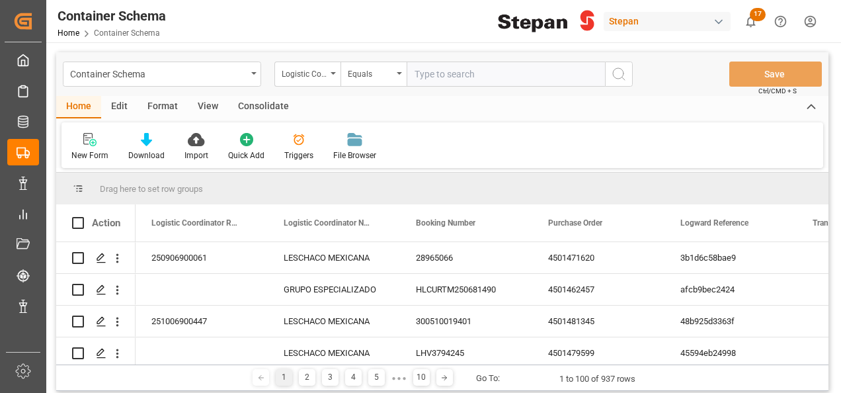
click at [161, 105] on div "Format" at bounding box center [163, 107] width 50 height 22
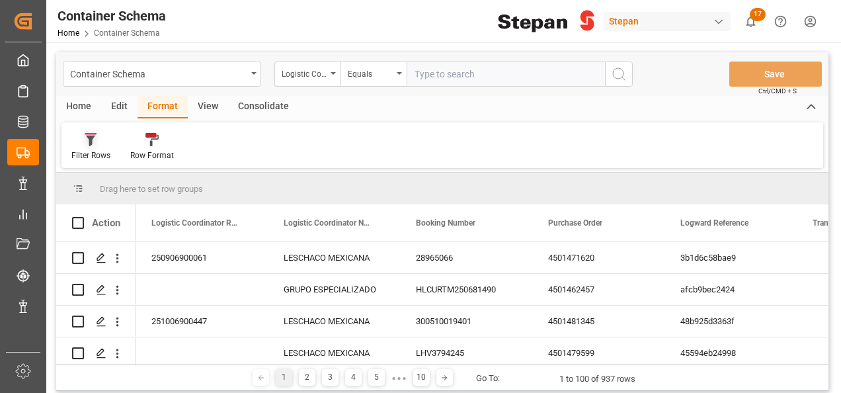
click at [89, 137] on icon at bounding box center [90, 141] width 9 height 11
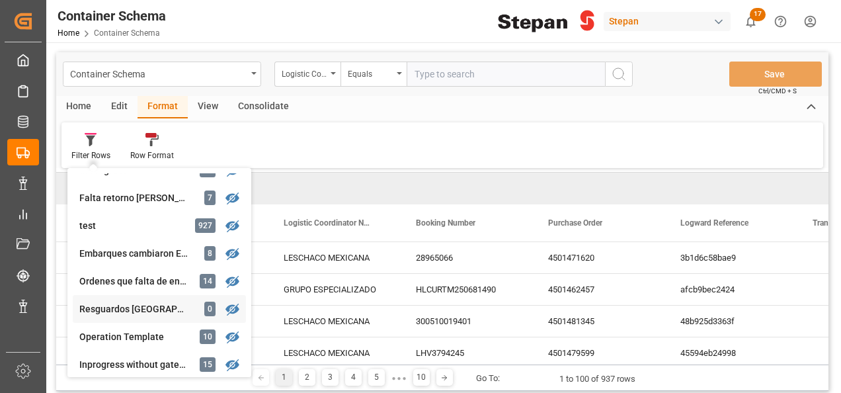
scroll to position [198, 0]
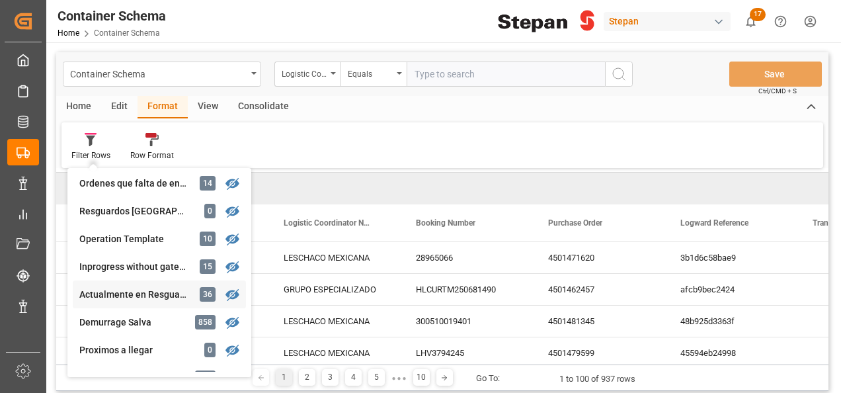
click at [140, 293] on div "Actualmente en Resguardo" at bounding box center [137, 295] width 116 height 14
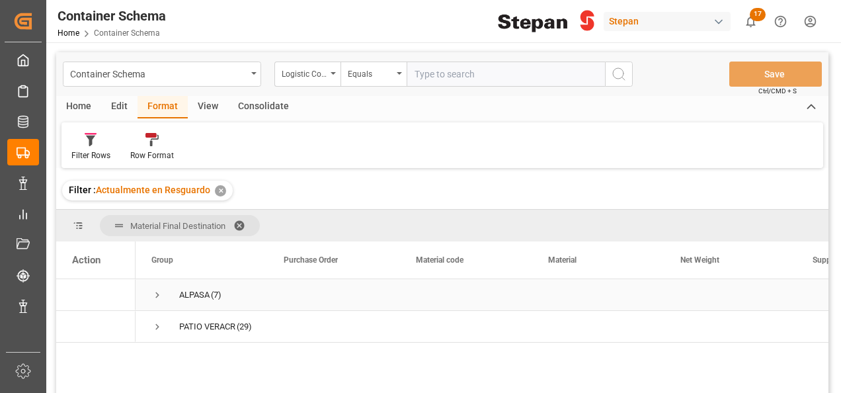
click at [157, 290] on span "Press SPACE to select this row." at bounding box center [157, 295] width 12 height 12
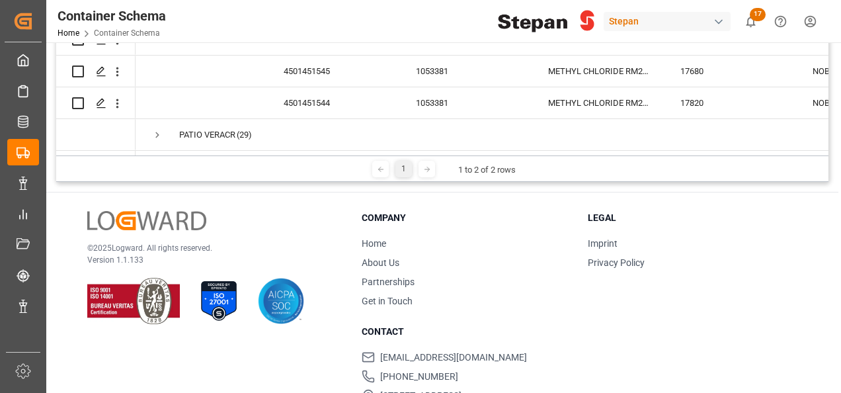
scroll to position [198, 0]
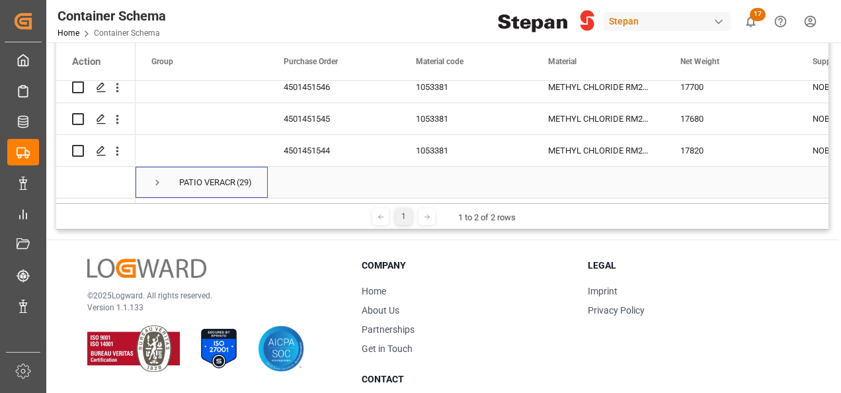
click at [159, 177] on span "Press SPACE to select this row." at bounding box center [157, 183] width 12 height 12
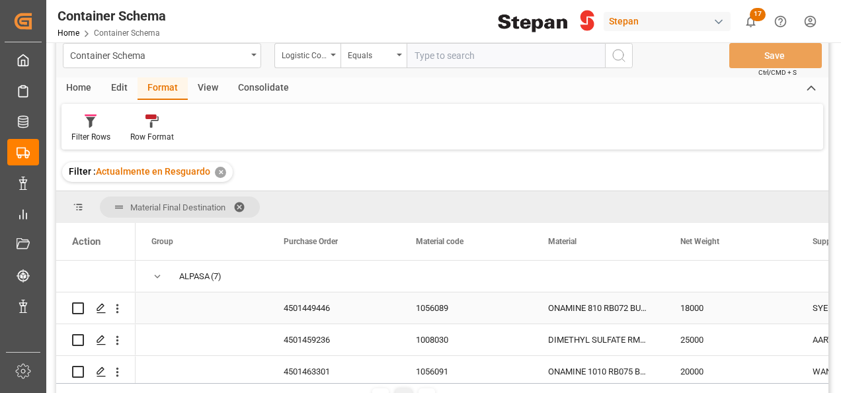
scroll to position [0, 0]
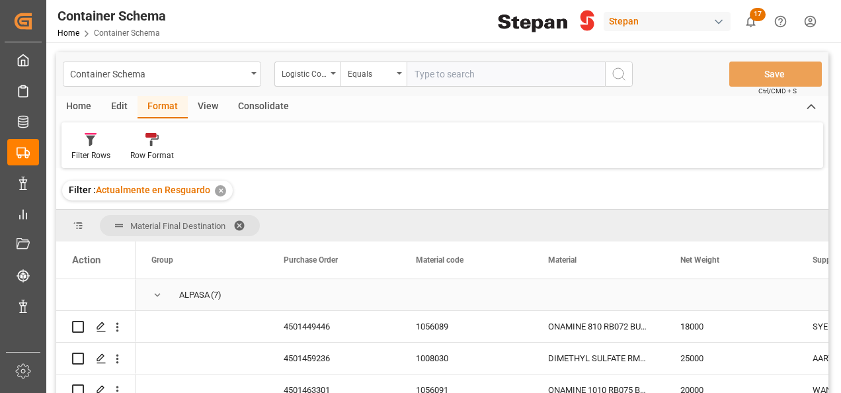
click at [153, 292] on span "Press SPACE to select this row." at bounding box center [157, 295] width 12 height 12
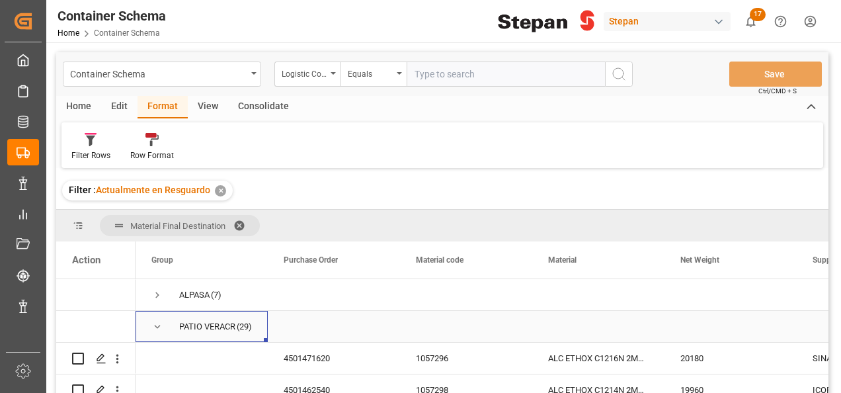
click at [152, 327] on span "Press SPACE to select this row." at bounding box center [157, 327] width 12 height 12
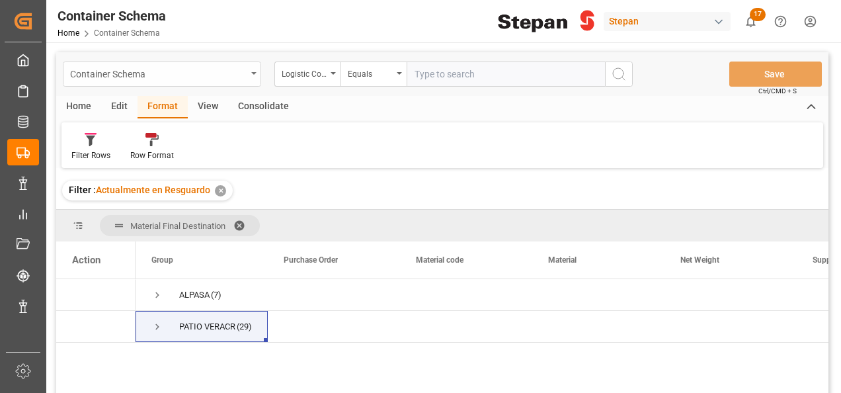
click at [243, 74] on div "Container Schema" at bounding box center [158, 73] width 177 height 17
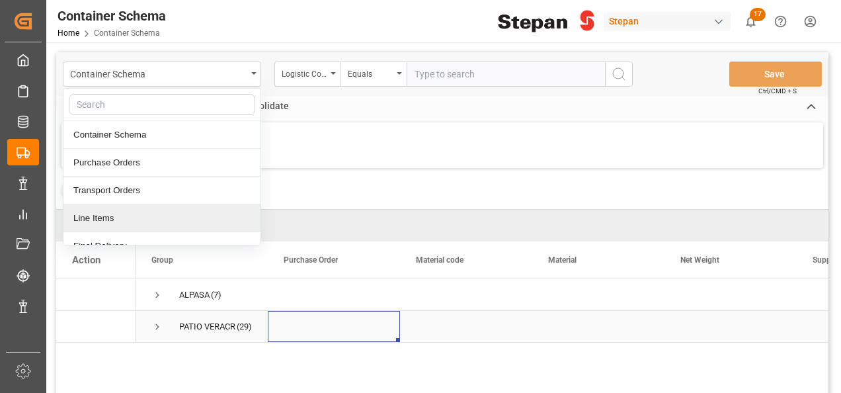
click at [324, 314] on div "Press SPACE to select this row." at bounding box center [334, 326] width 132 height 31
